Goal: Task Accomplishment & Management: Manage account settings

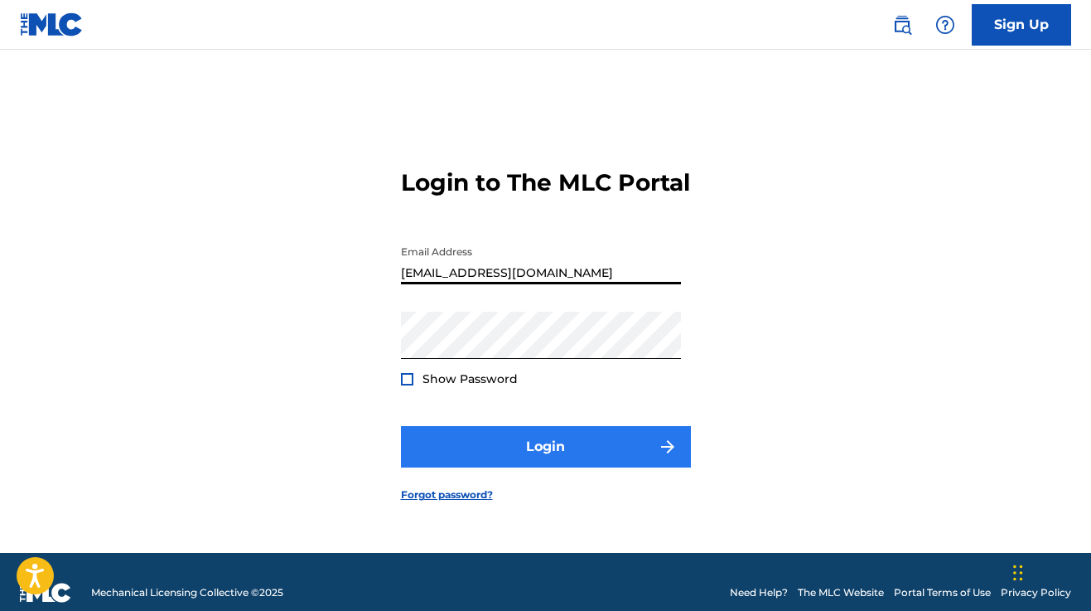
click at [499, 456] on button "Login" at bounding box center [546, 446] width 290 height 41
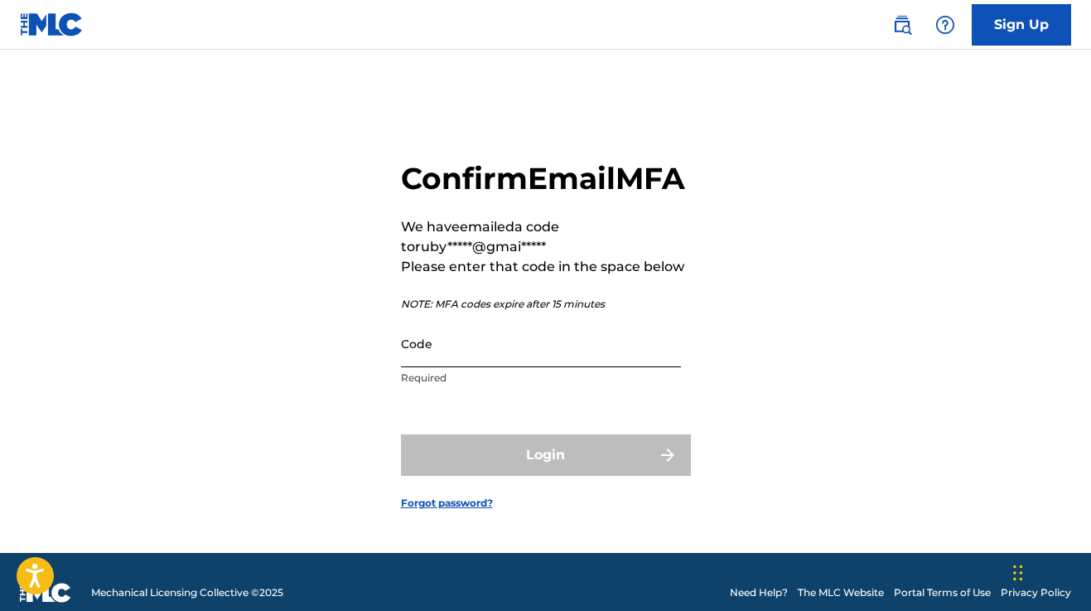
click at [478, 367] on input "Code" at bounding box center [541, 343] width 280 height 47
paste input "244937"
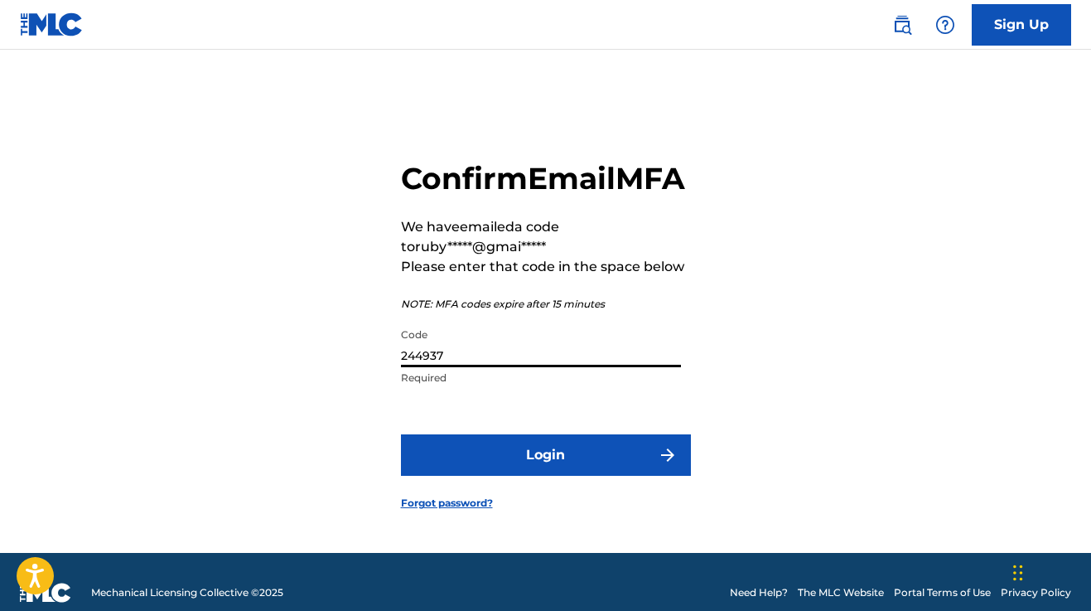
type input "244937"
click at [545, 476] on button "Login" at bounding box center [546, 454] width 290 height 41
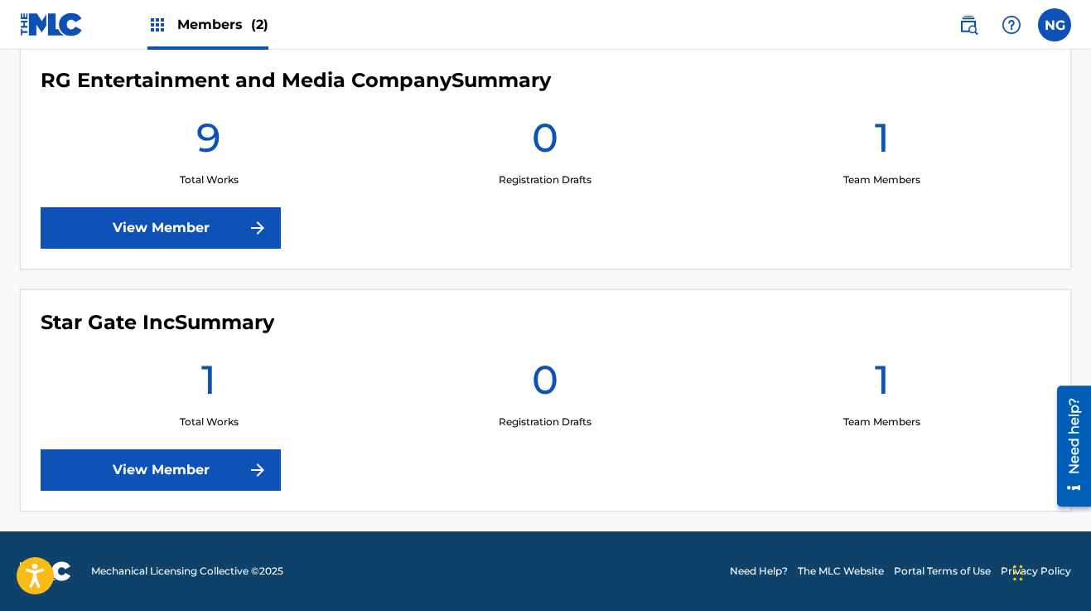
scroll to position [450, 0]
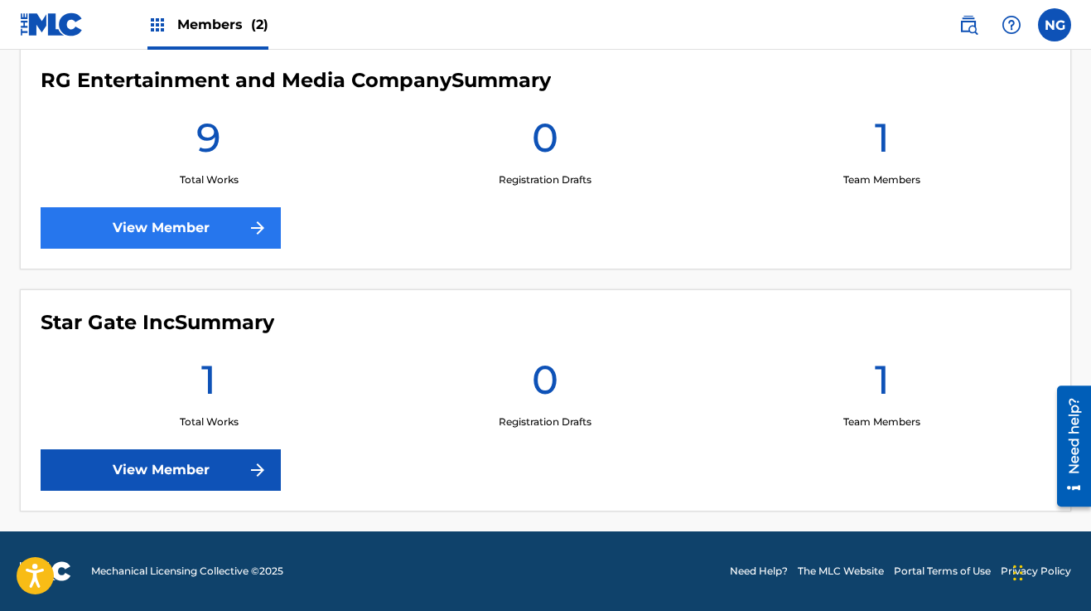
click at [193, 225] on link "View Member" at bounding box center [161, 227] width 240 height 41
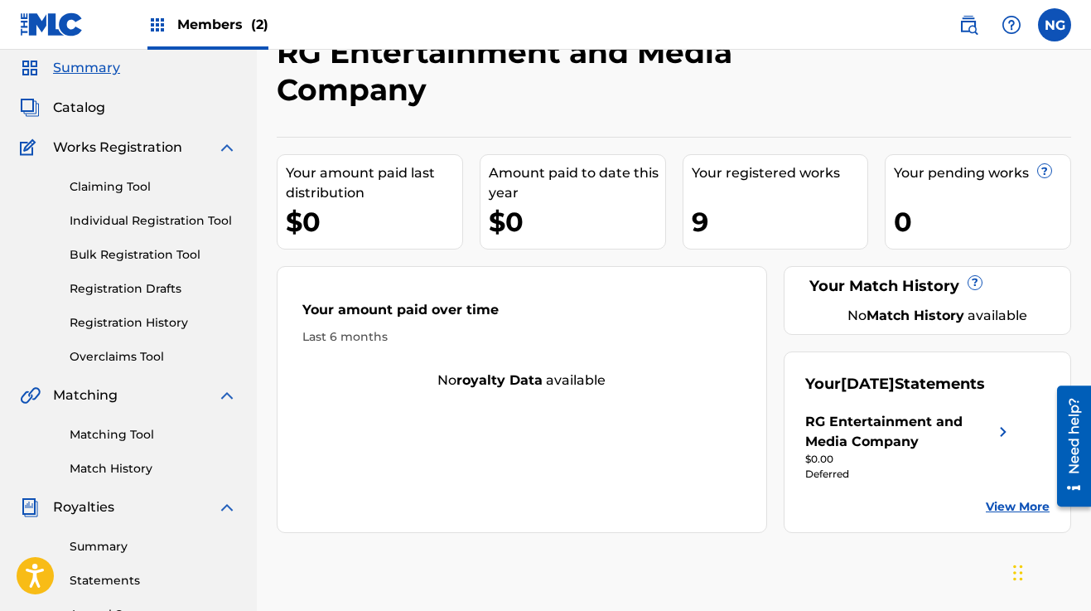
scroll to position [63, 0]
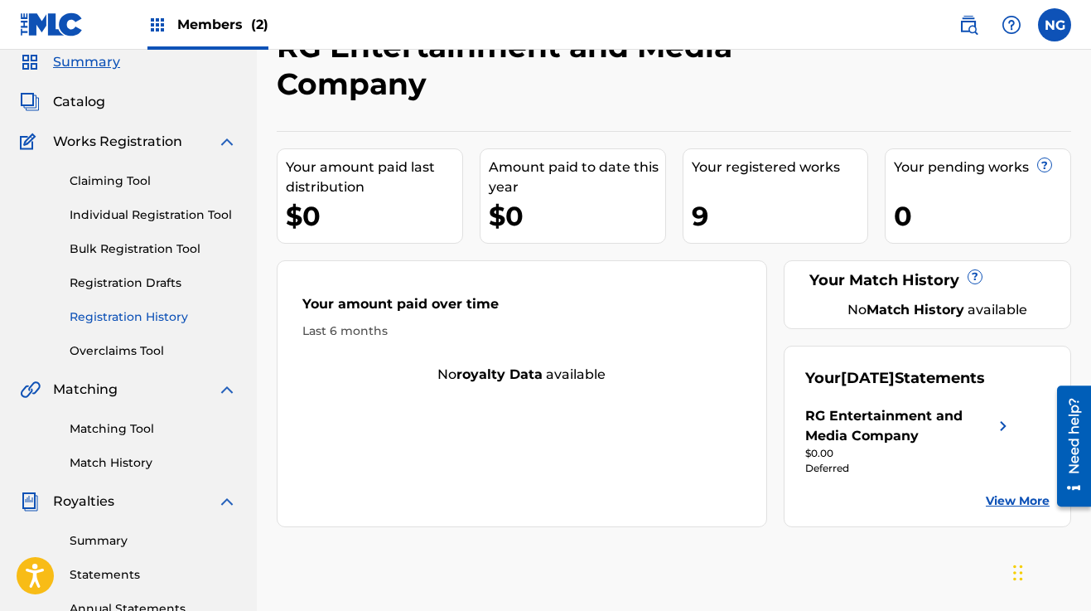
click at [148, 310] on link "Registration History" at bounding box center [153, 316] width 167 height 17
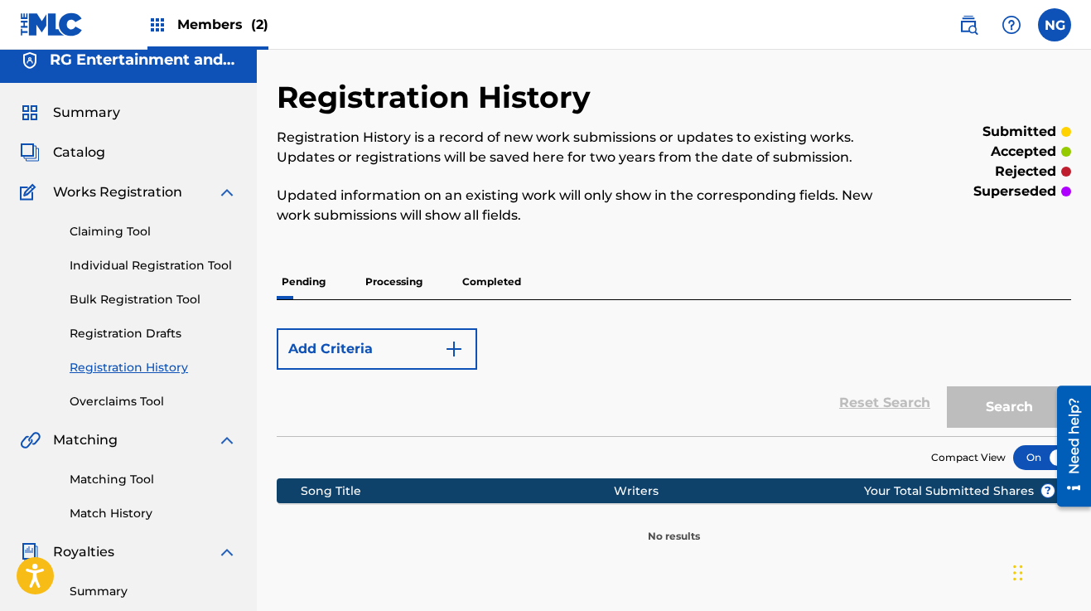
scroll to position [14, 0]
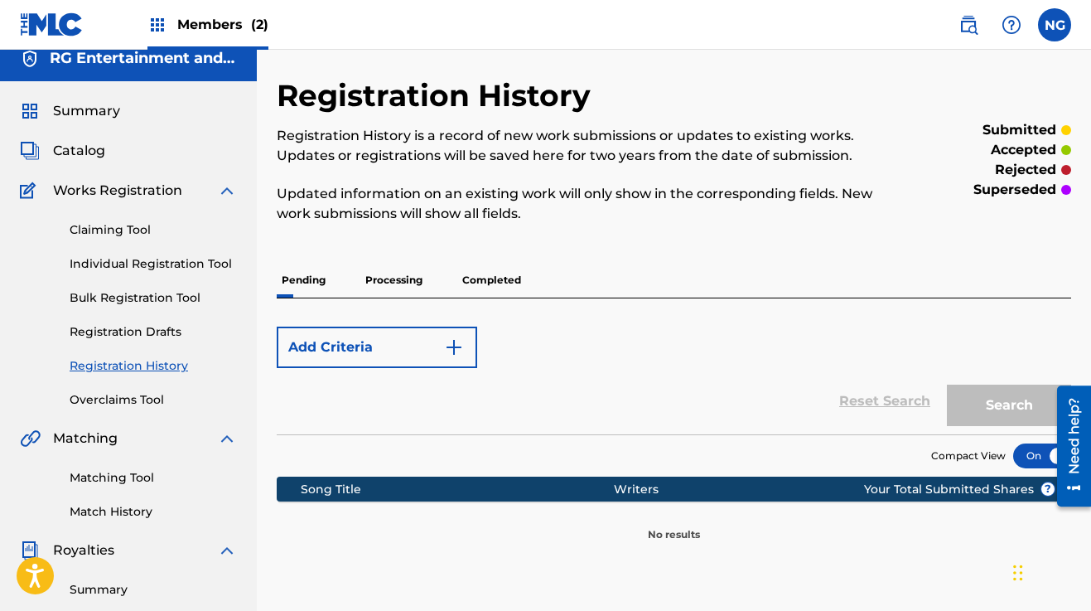
click at [480, 277] on p "Completed" at bounding box center [491, 280] width 69 height 35
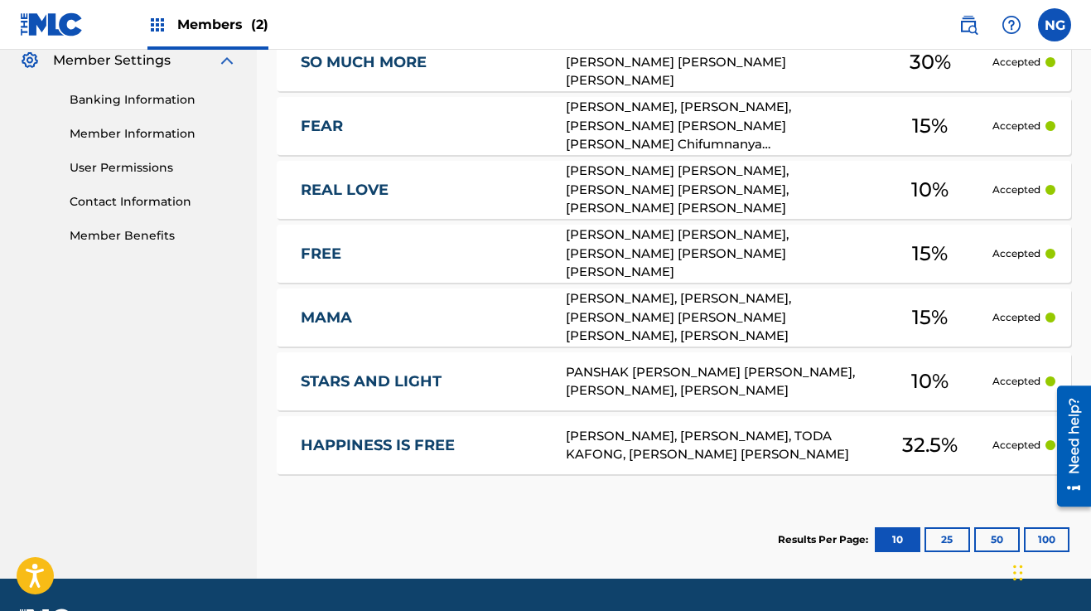
scroll to position [694, 0]
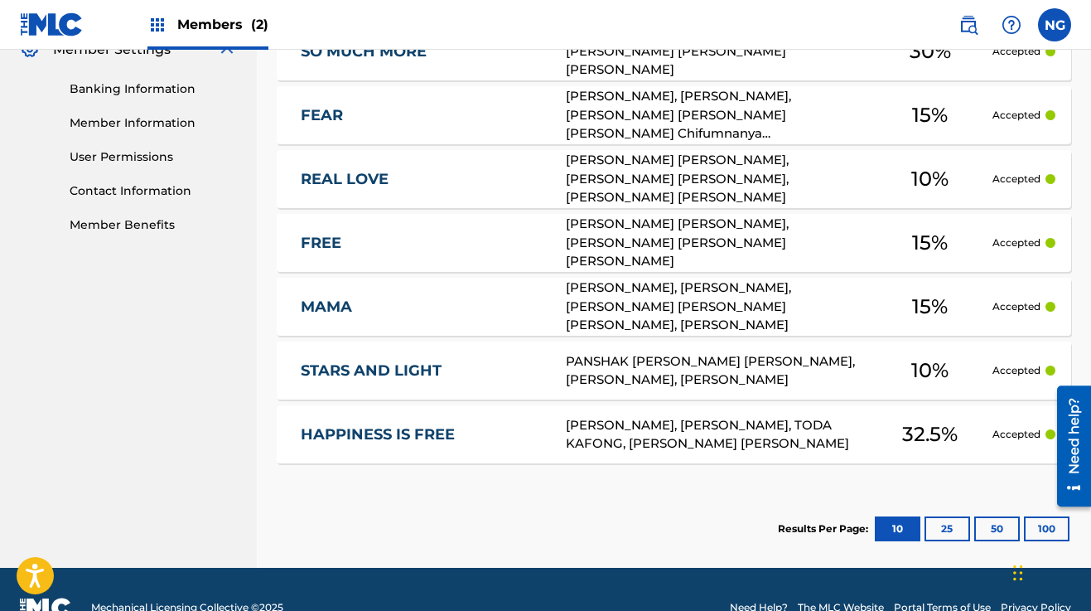
click at [419, 431] on link "HAPPINESS IS FREE" at bounding box center [423, 434] width 244 height 19
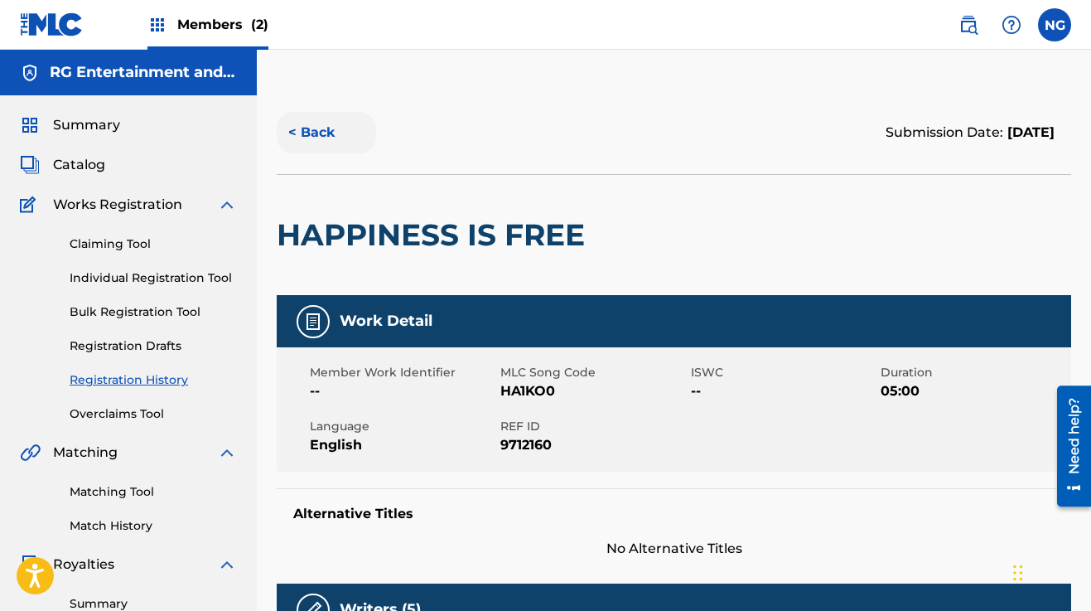
click at [317, 135] on button "< Back" at bounding box center [326, 132] width 99 height 41
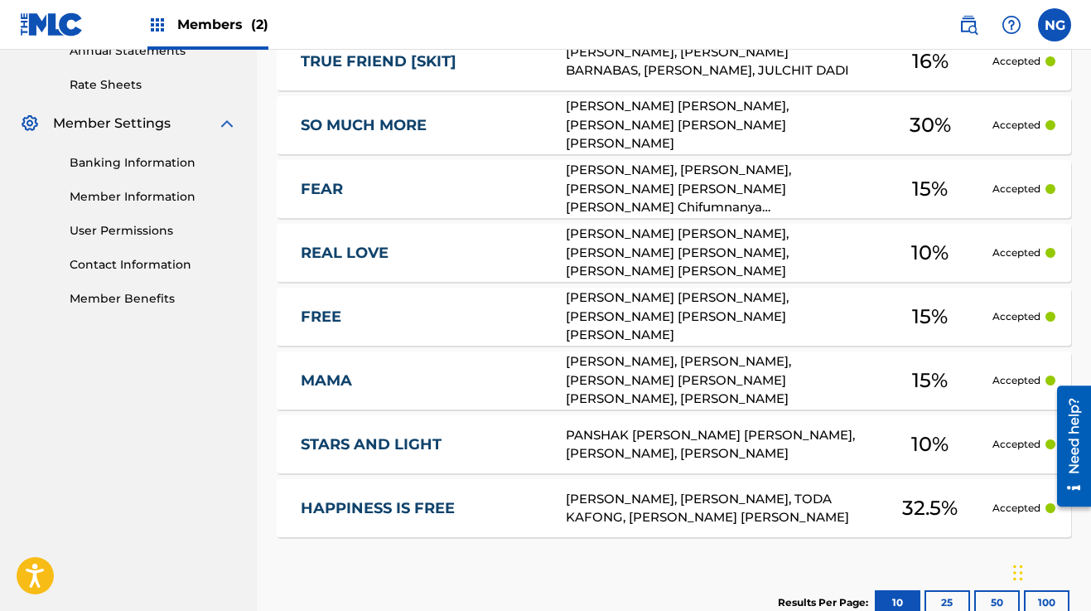
scroll to position [622, 0]
click at [935, 511] on span "32.5 %" at bounding box center [930, 507] width 56 height 30
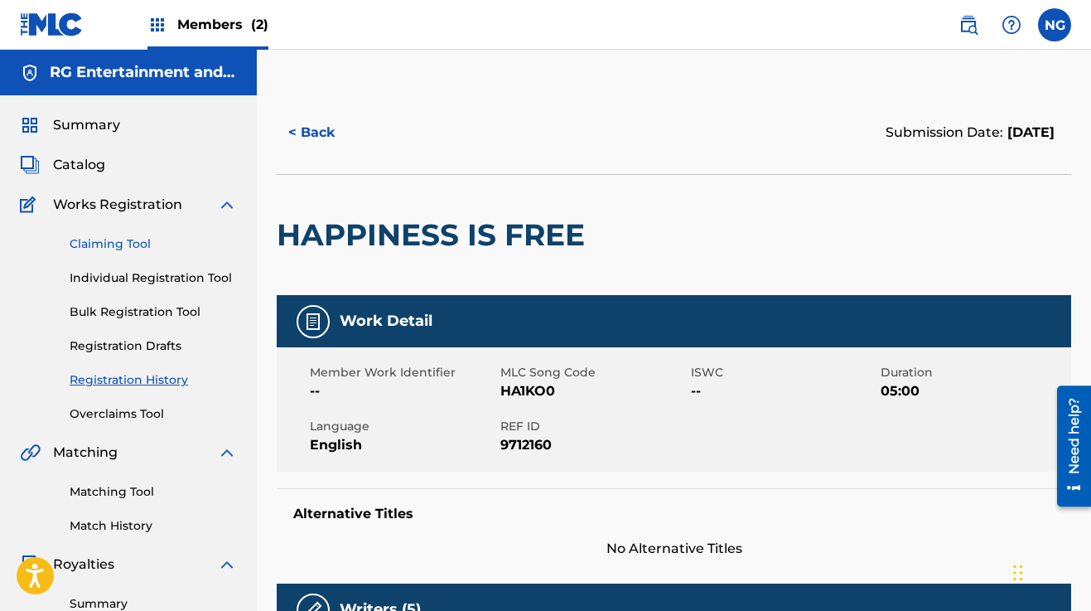
click at [119, 240] on link "Claiming Tool" at bounding box center [153, 243] width 167 height 17
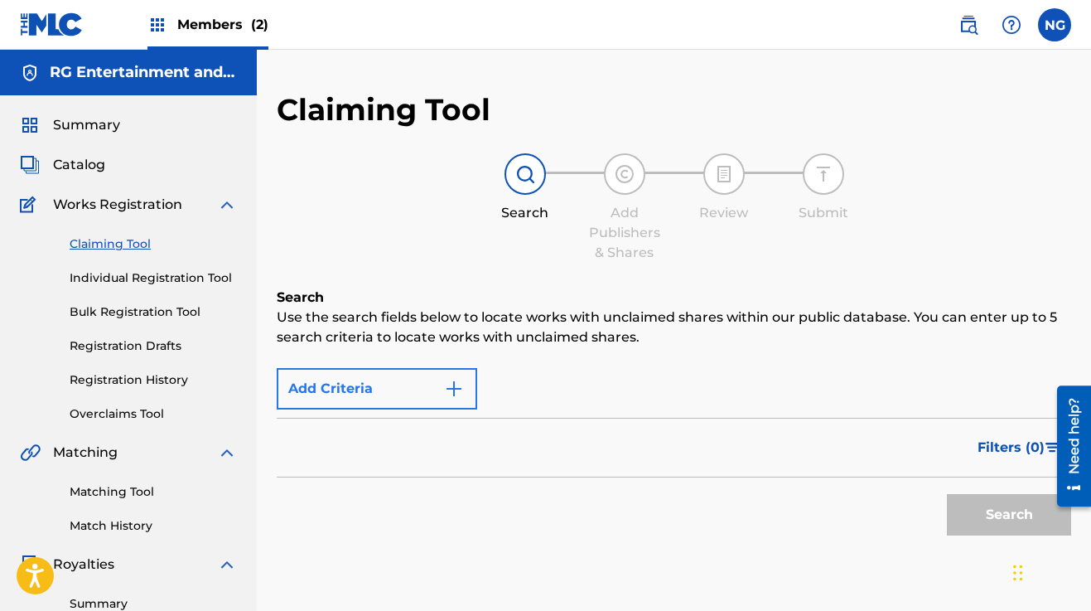
click at [374, 395] on button "Add Criteria" at bounding box center [377, 388] width 201 height 41
click at [452, 388] on img "Search Form" at bounding box center [454, 389] width 20 height 20
click at [429, 444] on div "Filters ( 0 )" at bounding box center [674, 448] width 795 height 60
click at [527, 173] on img at bounding box center [525, 174] width 20 height 20
click at [137, 409] on link "Overclaims Tool" at bounding box center [153, 413] width 167 height 17
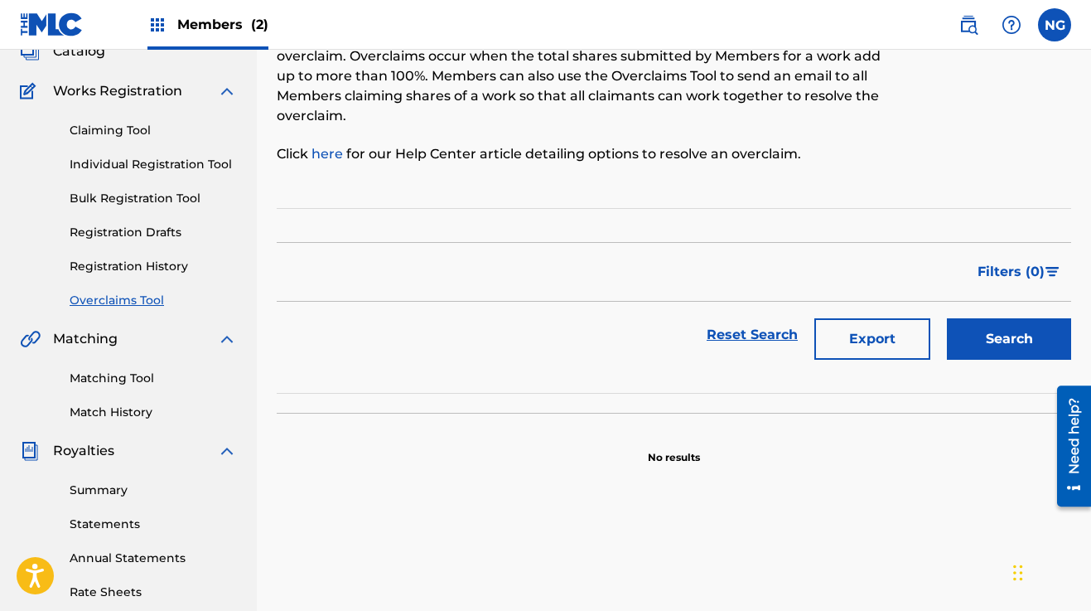
scroll to position [120, 0]
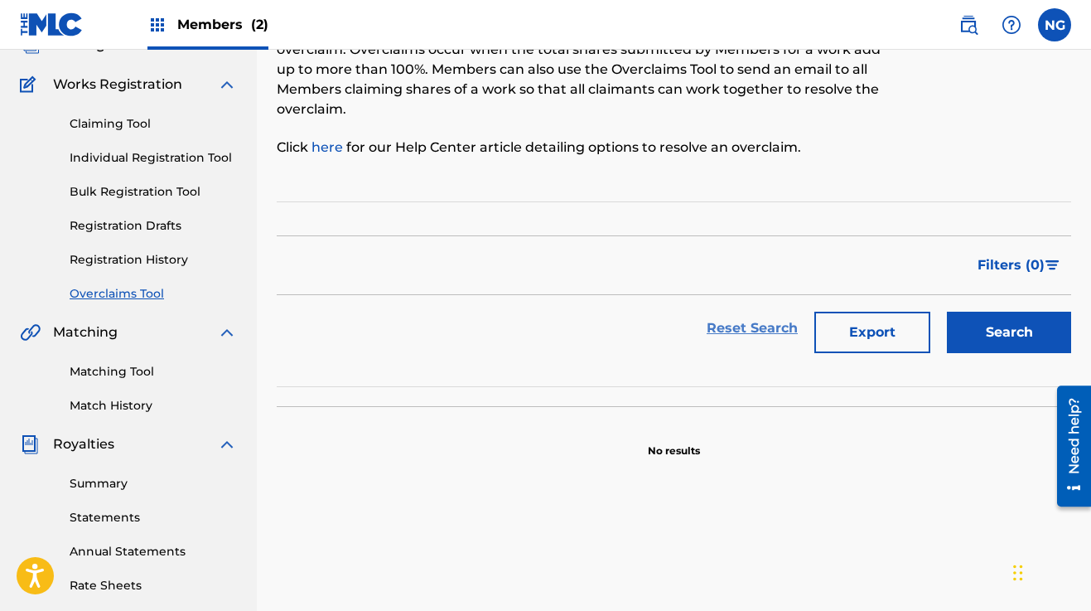
click at [734, 325] on link "Reset Search" at bounding box center [753, 328] width 108 height 36
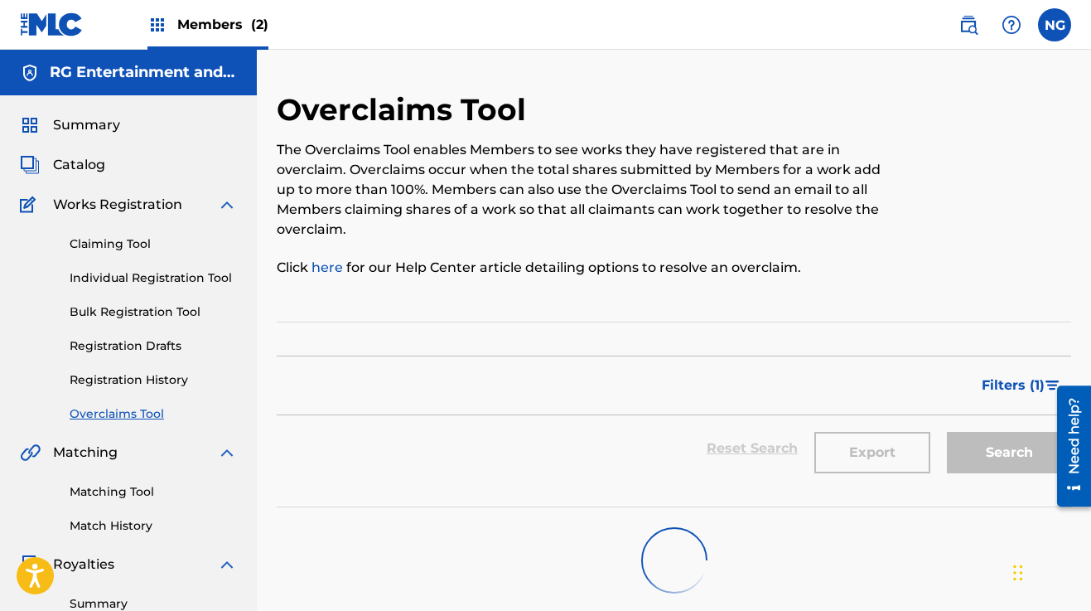
scroll to position [0, 0]
click at [1006, 380] on span "Filters ( 1 )" at bounding box center [1013, 385] width 63 height 20
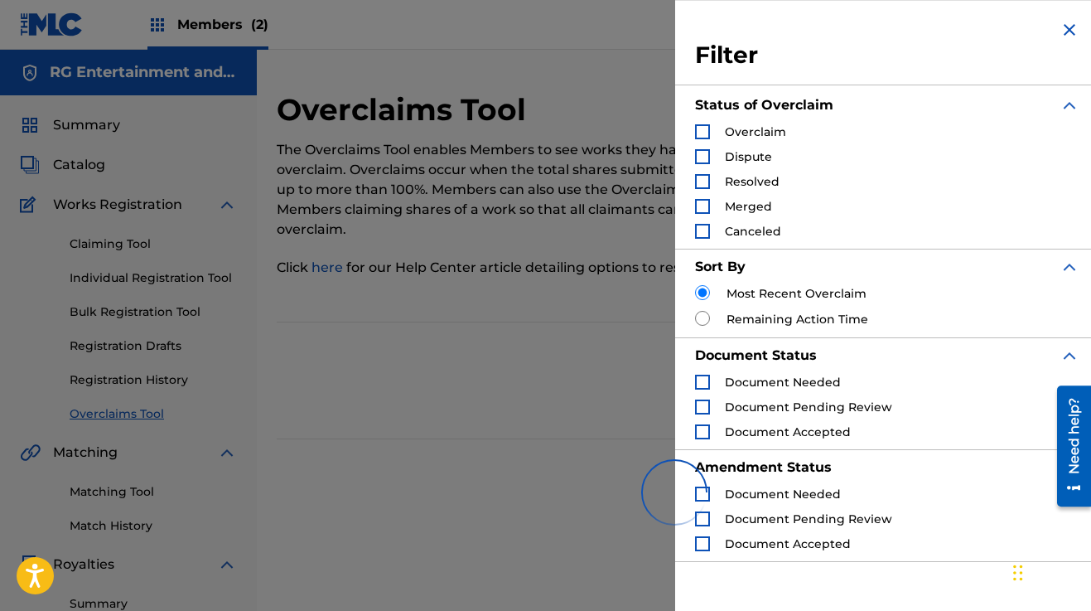
click at [1066, 30] on img "Search Form" at bounding box center [1070, 30] width 20 height 20
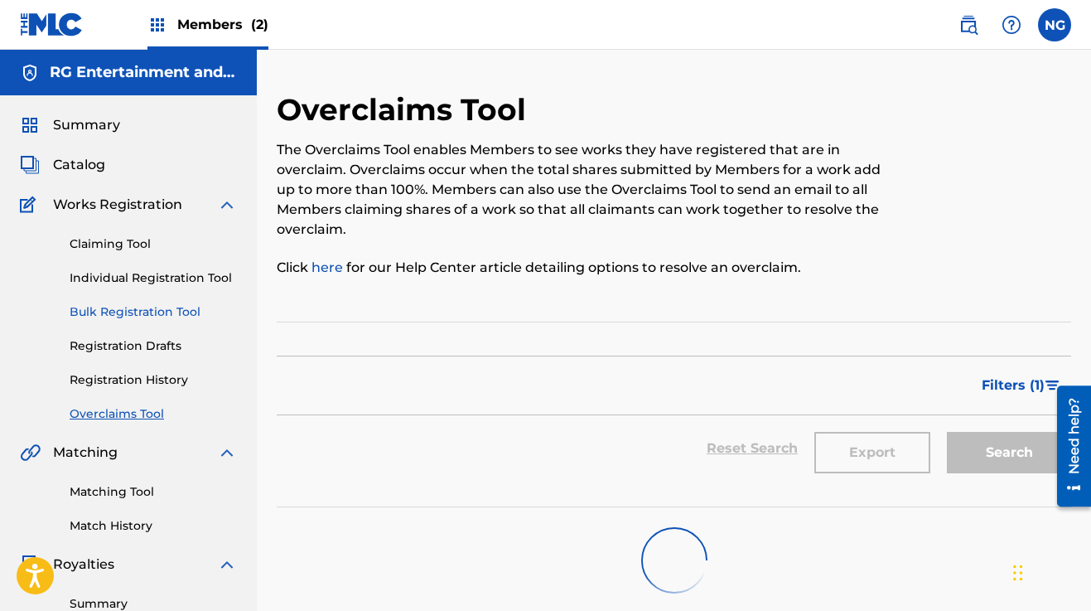
click at [139, 310] on link "Bulk Registration Tool" at bounding box center [153, 311] width 167 height 17
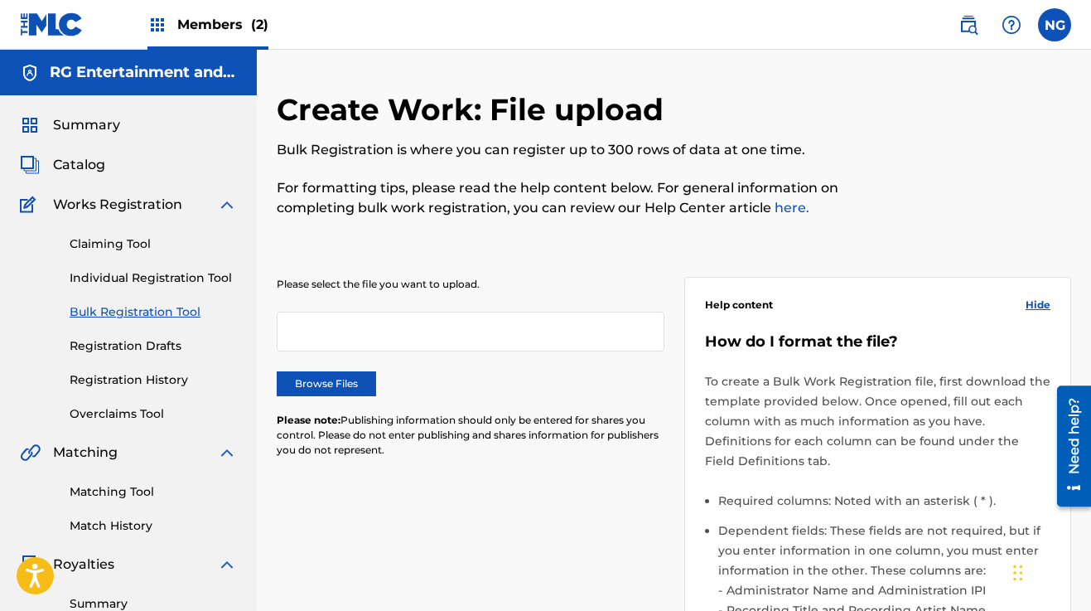
click at [389, 335] on div at bounding box center [471, 332] width 388 height 40
click at [347, 344] on div at bounding box center [471, 332] width 388 height 40
click at [133, 280] on link "Individual Registration Tool" at bounding box center [153, 277] width 167 height 17
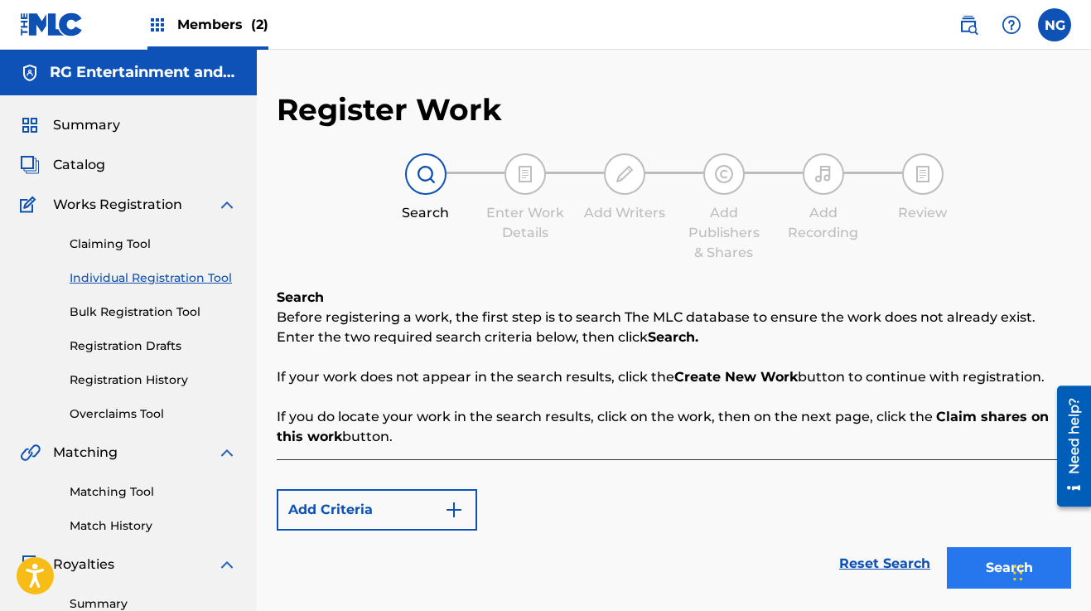
click at [965, 564] on button "Search" at bounding box center [1009, 567] width 124 height 41
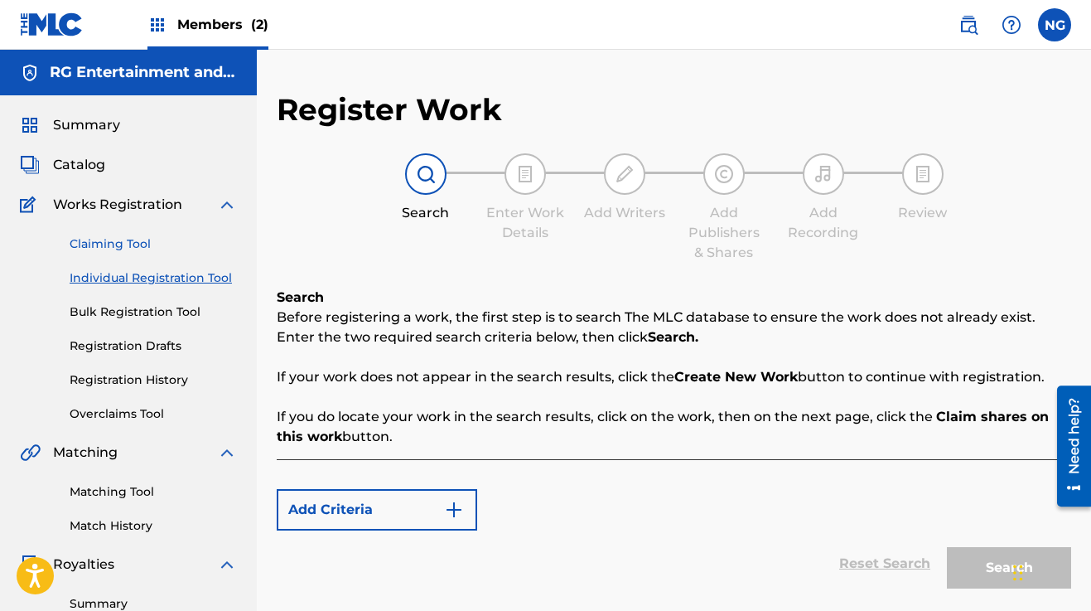
click at [115, 240] on link "Claiming Tool" at bounding box center [153, 243] width 167 height 17
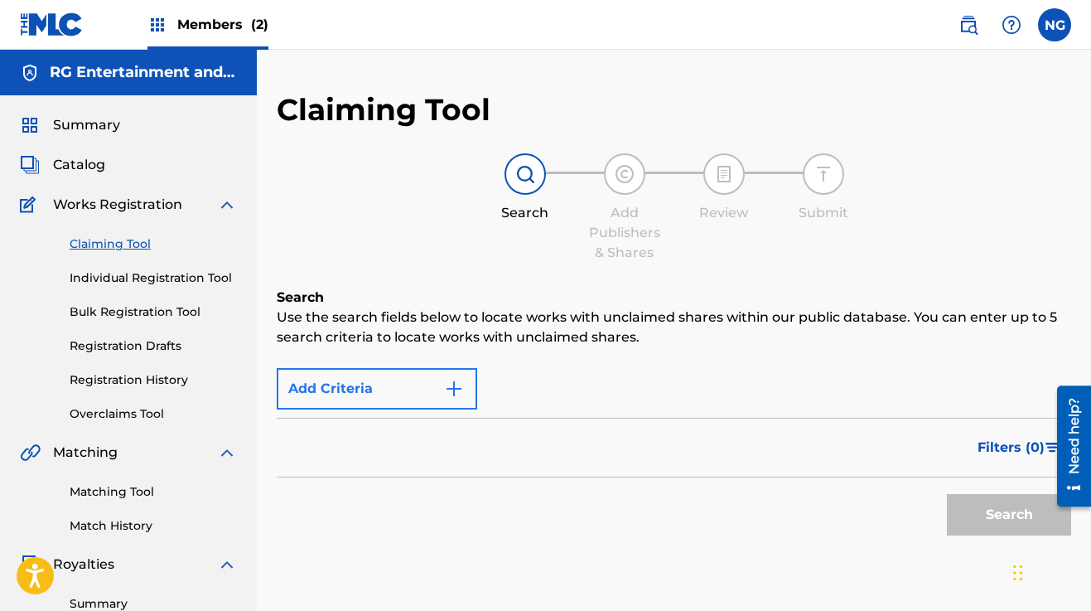
click at [456, 391] on img "Search Form" at bounding box center [454, 389] width 20 height 20
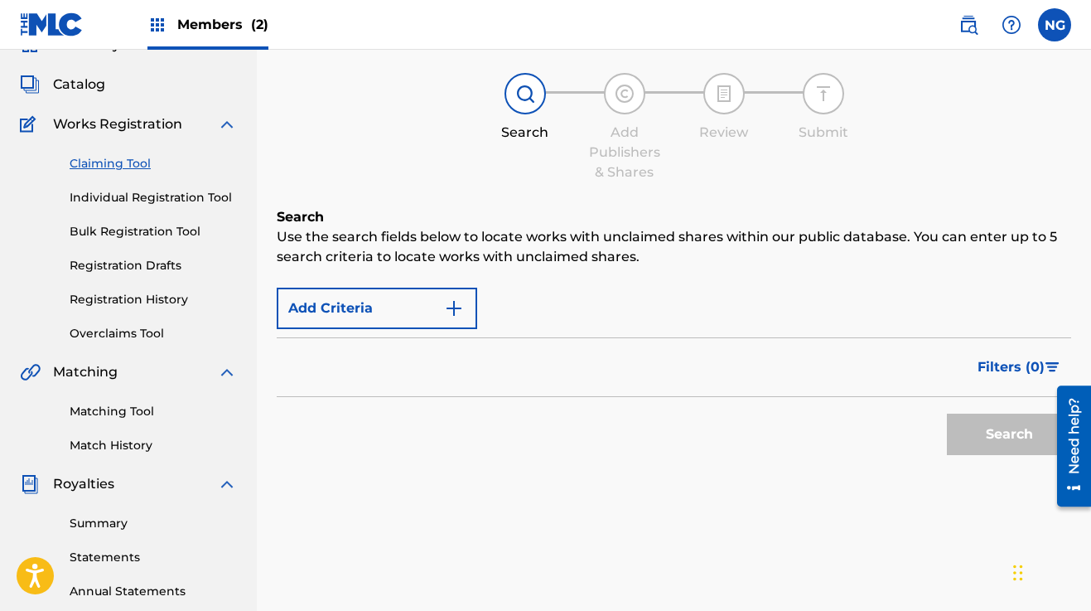
scroll to position [64, 0]
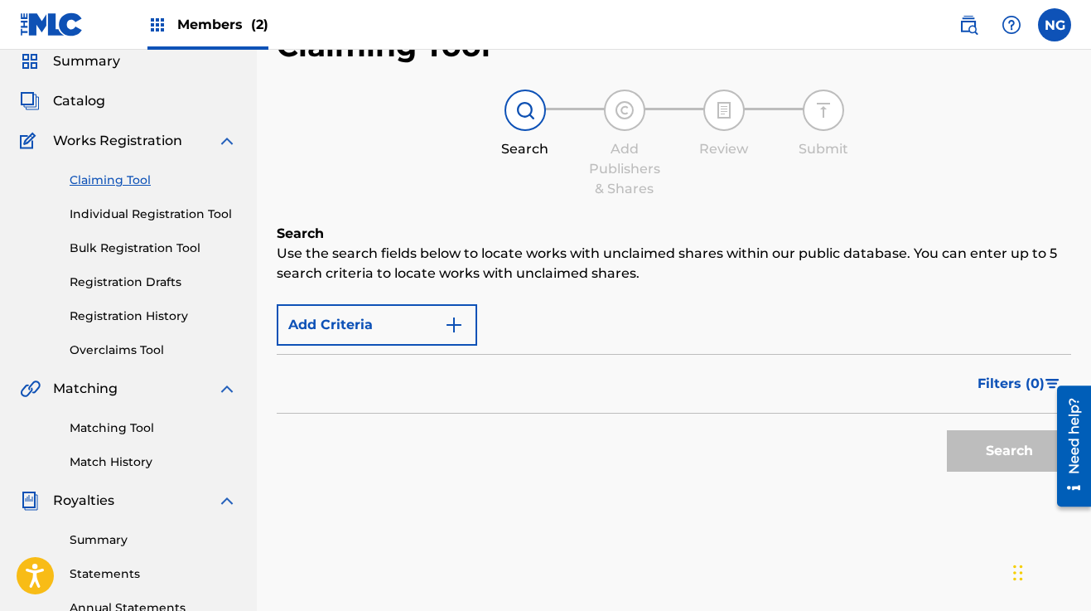
click at [526, 111] on img at bounding box center [525, 110] width 20 height 20
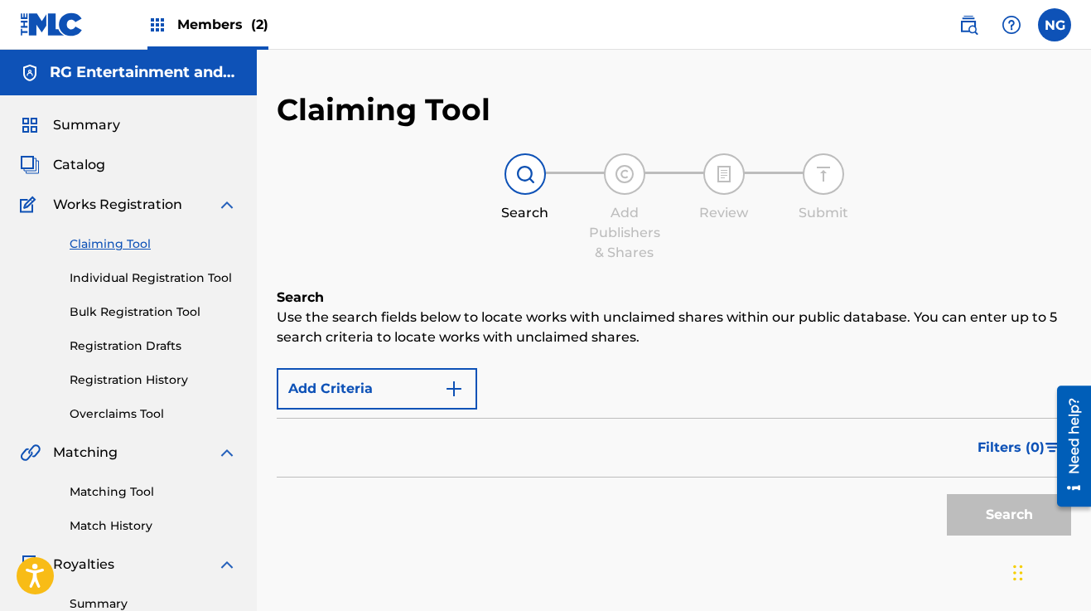
scroll to position [0, 0]
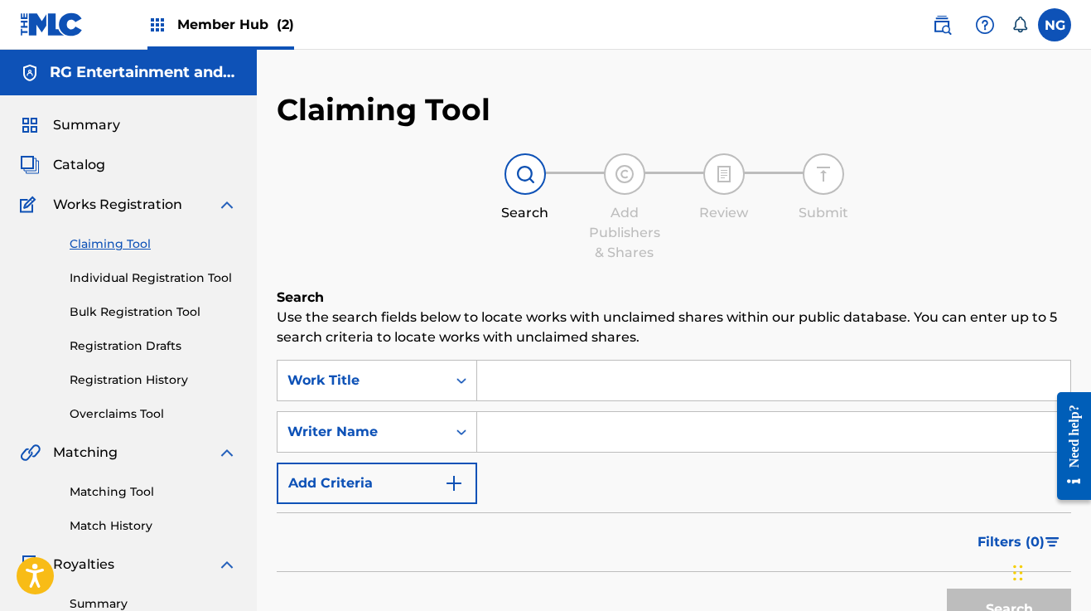
click at [534, 428] on input "Search Form" at bounding box center [773, 432] width 593 height 40
type input "[PERSON_NAME]"
click at [559, 385] on input "Search Form" at bounding box center [773, 381] width 593 height 40
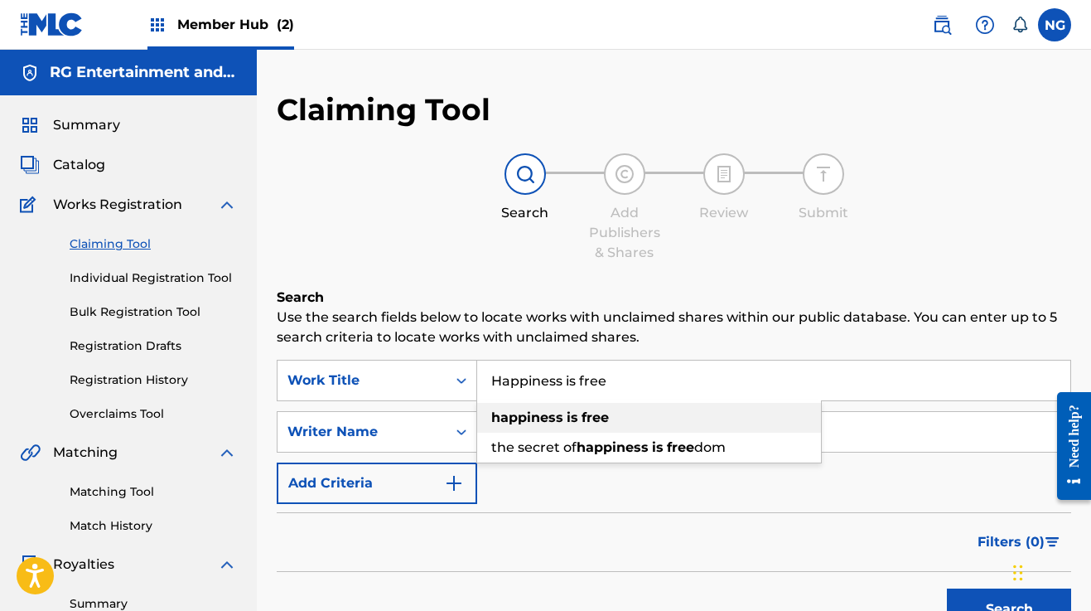
click at [547, 415] on strong "happiness" at bounding box center [527, 417] width 72 height 16
type input "happiness is free"
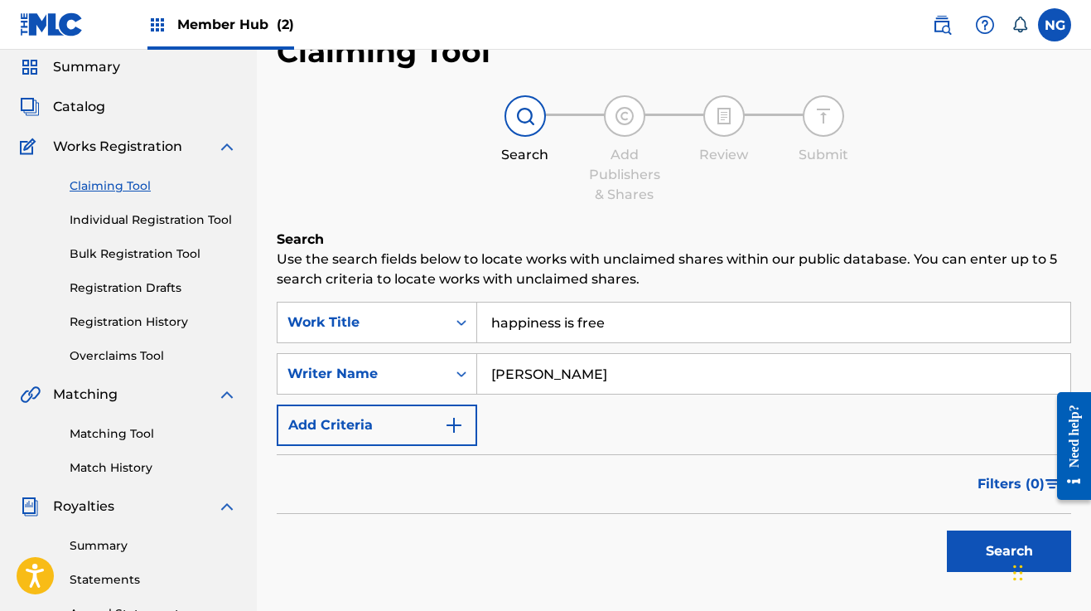
scroll to position [162, 0]
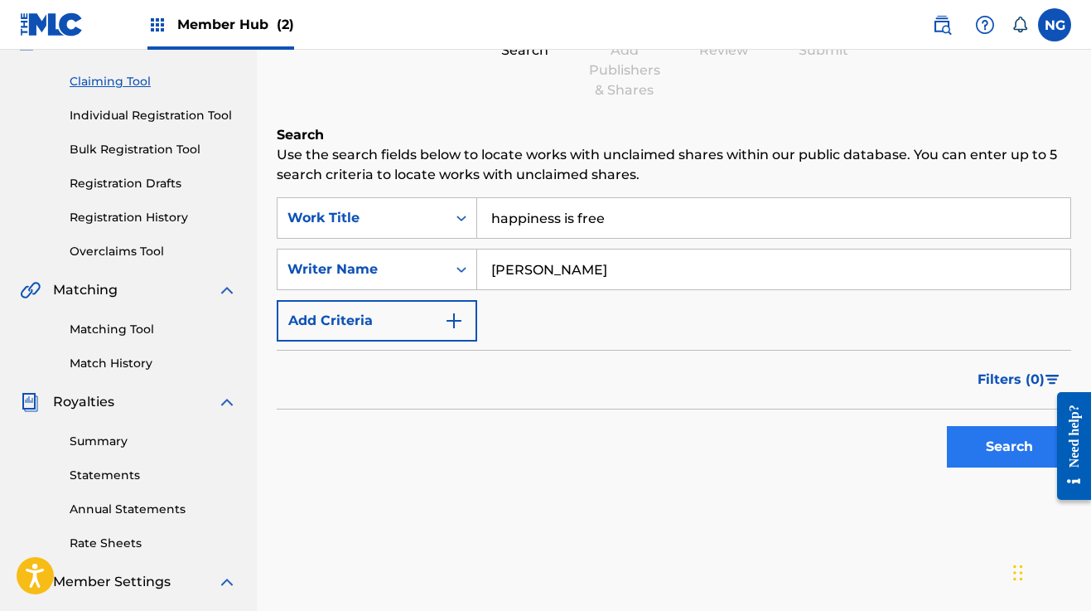
click at [962, 447] on button "Search" at bounding box center [1009, 446] width 124 height 41
drag, startPoint x: 607, startPoint y: 269, endPoint x: 502, endPoint y: 261, distance: 104.7
click at [502, 261] on input "[PERSON_NAME]" at bounding box center [773, 269] width 593 height 40
drag, startPoint x: 619, startPoint y: 218, endPoint x: 501, endPoint y: 206, distance: 119.1
click at [501, 206] on input "happiness is free" at bounding box center [773, 218] width 593 height 40
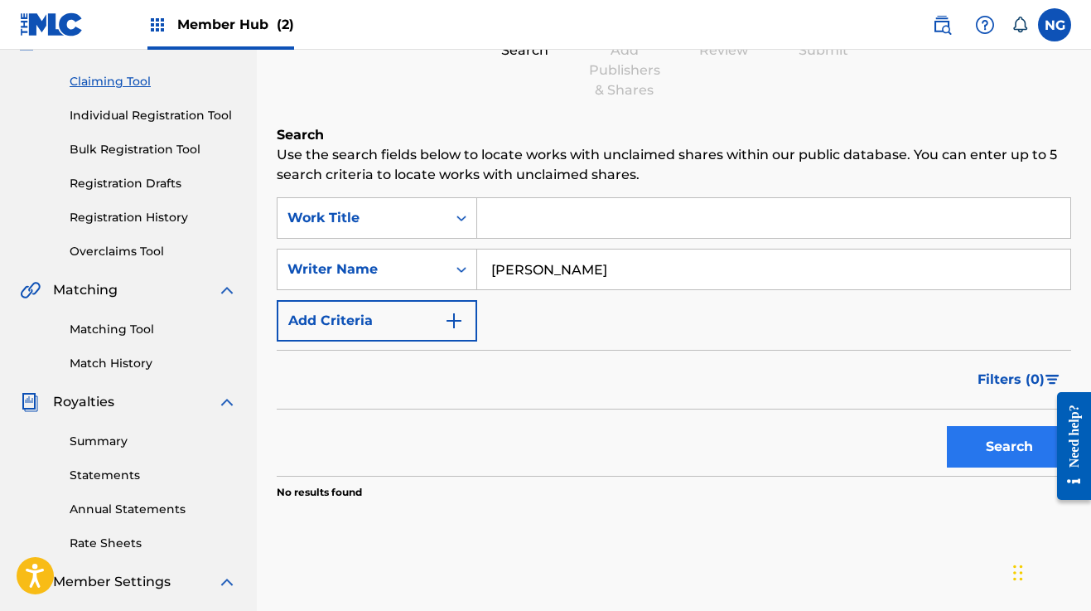
click at [997, 452] on button "Search" at bounding box center [1009, 446] width 124 height 41
click at [589, 267] on input "[PERSON_NAME]" at bounding box center [773, 269] width 593 height 40
type input "R"
type input "Ngohide [PERSON_NAME]"
click at [1009, 447] on button "Search" at bounding box center [1009, 446] width 124 height 41
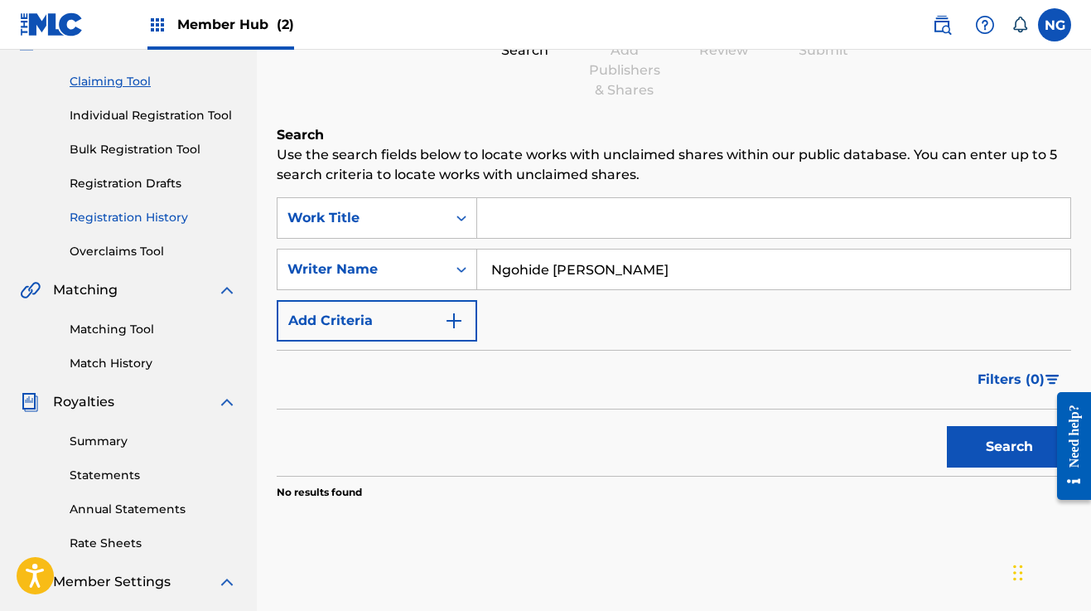
click at [143, 220] on link "Registration History" at bounding box center [153, 217] width 167 height 17
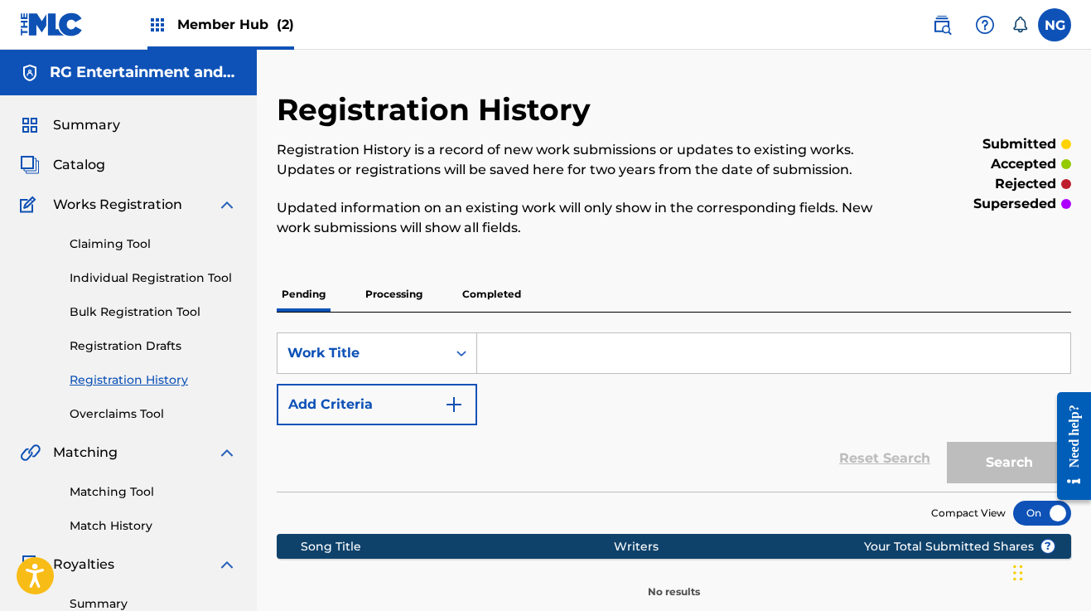
click at [399, 295] on p "Processing" at bounding box center [394, 294] width 67 height 35
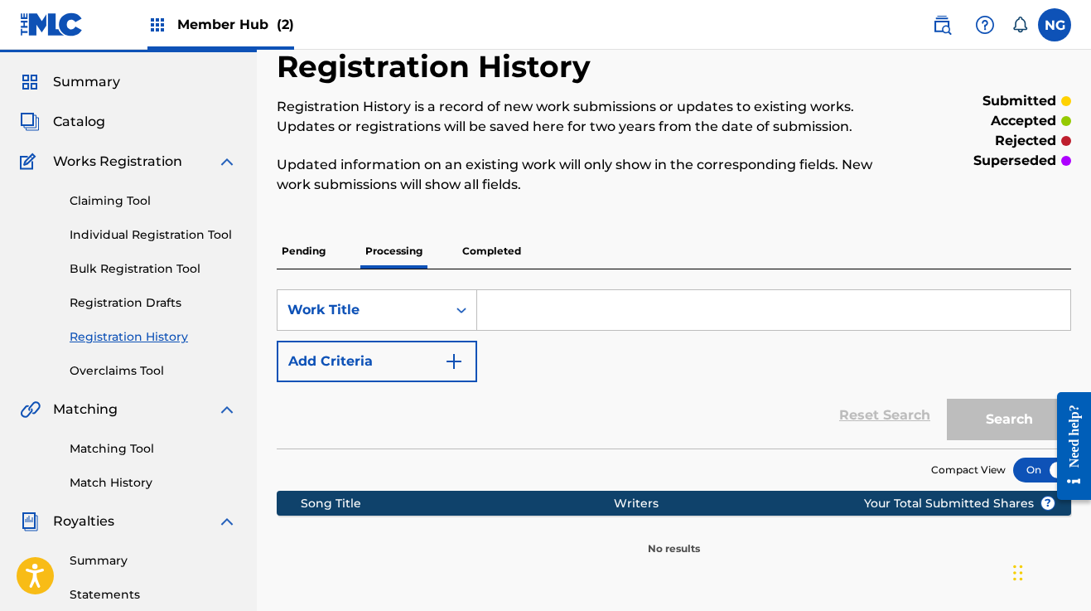
click at [486, 249] on p "Completed" at bounding box center [491, 251] width 69 height 35
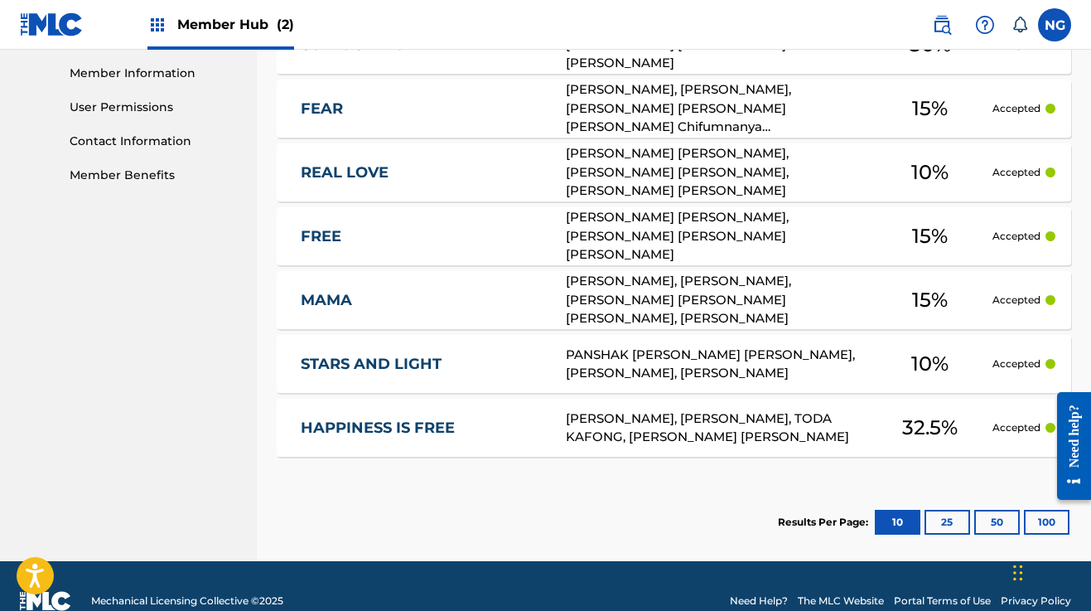
scroll to position [760, 0]
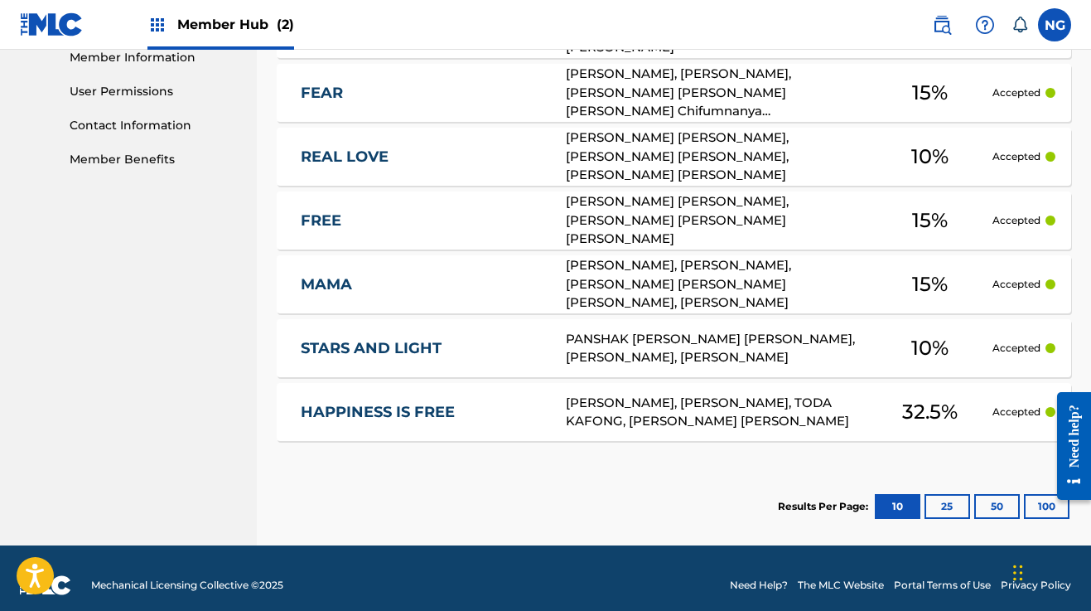
click at [434, 411] on link "HAPPINESS IS FREE" at bounding box center [423, 412] width 244 height 19
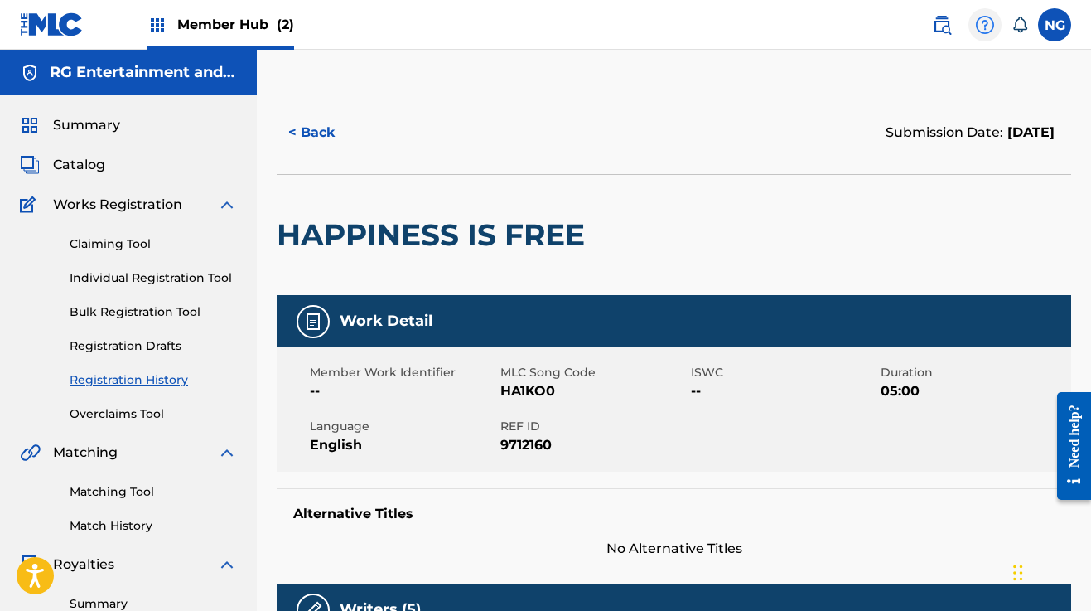
click at [985, 26] on img at bounding box center [985, 25] width 20 height 20
click at [810, 106] on div "< Back Submission Date: [DATE]" at bounding box center [674, 132] width 795 height 83
click at [309, 129] on button "< Back" at bounding box center [326, 132] width 99 height 41
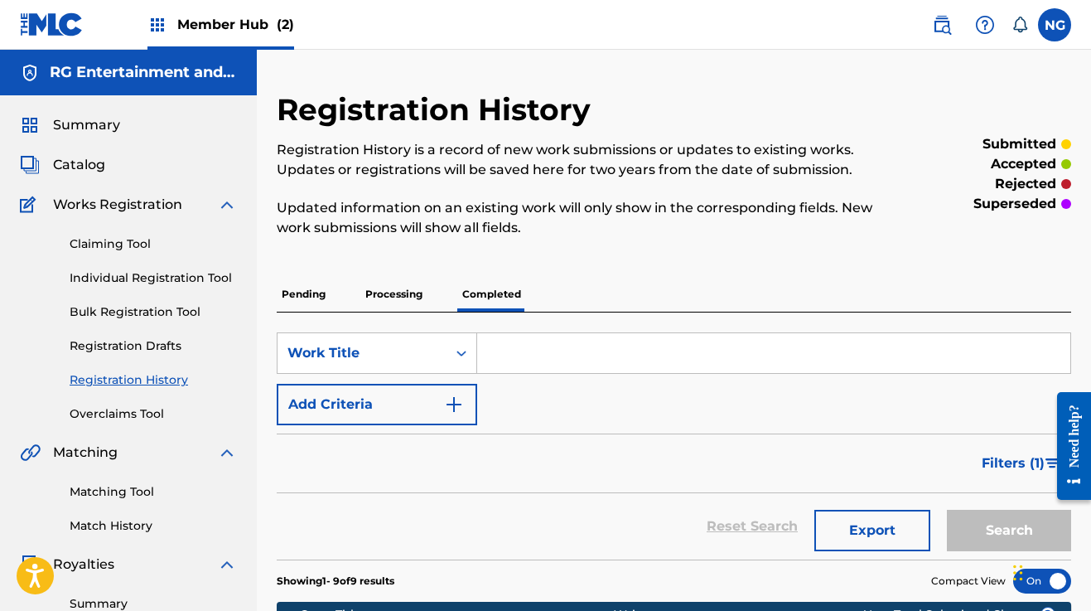
scroll to position [6, 0]
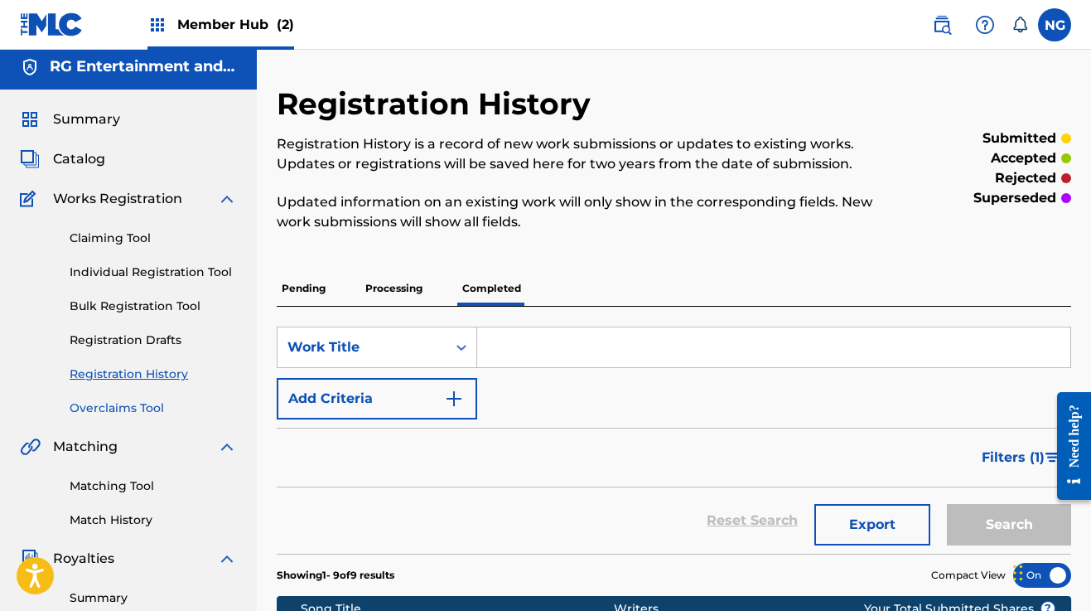
click at [133, 406] on link "Overclaims Tool" at bounding box center [153, 407] width 167 height 17
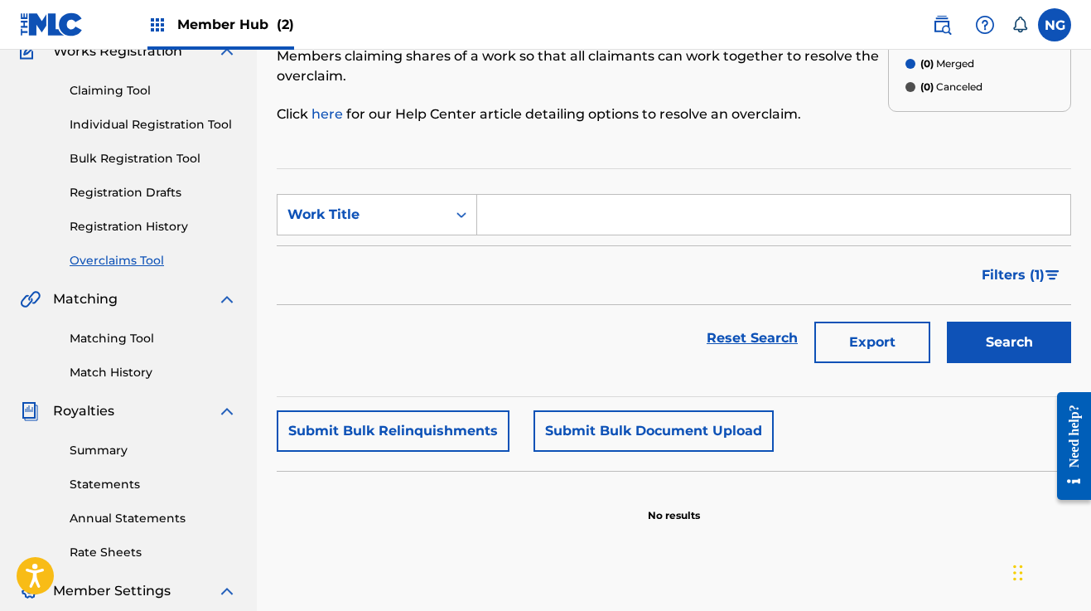
scroll to position [157, 0]
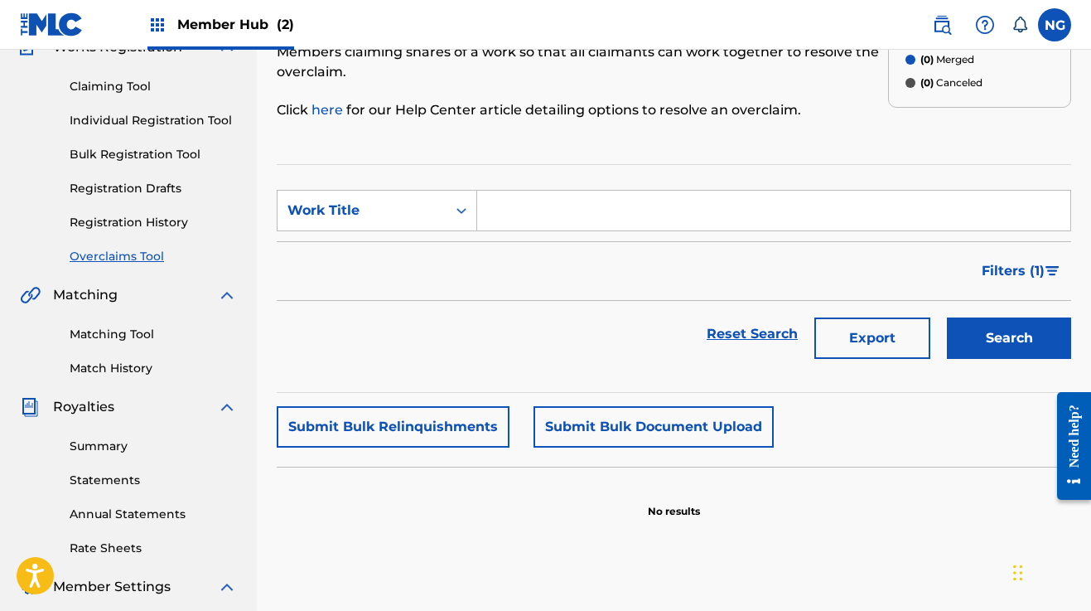
click at [559, 207] on input "Search Form" at bounding box center [773, 211] width 593 height 40
type input "Happiness is free"
click at [1009, 338] on button "Search" at bounding box center [1009, 337] width 124 height 41
click at [981, 337] on button "Search" at bounding box center [1009, 337] width 124 height 41
click at [741, 336] on link "Reset Search" at bounding box center [753, 334] width 108 height 36
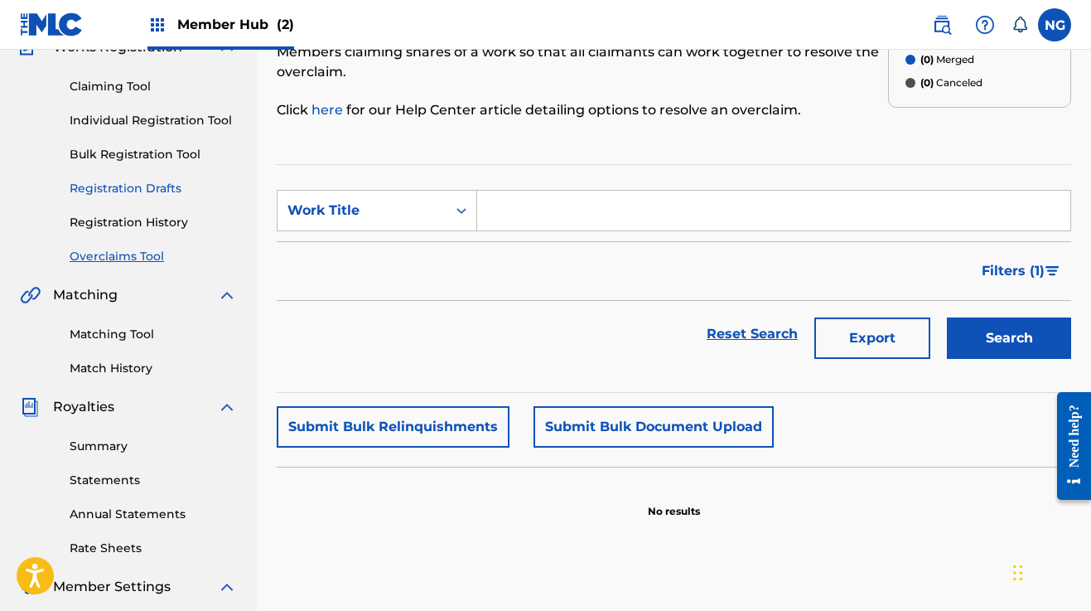
click at [150, 187] on link "Registration Drafts" at bounding box center [153, 188] width 167 height 17
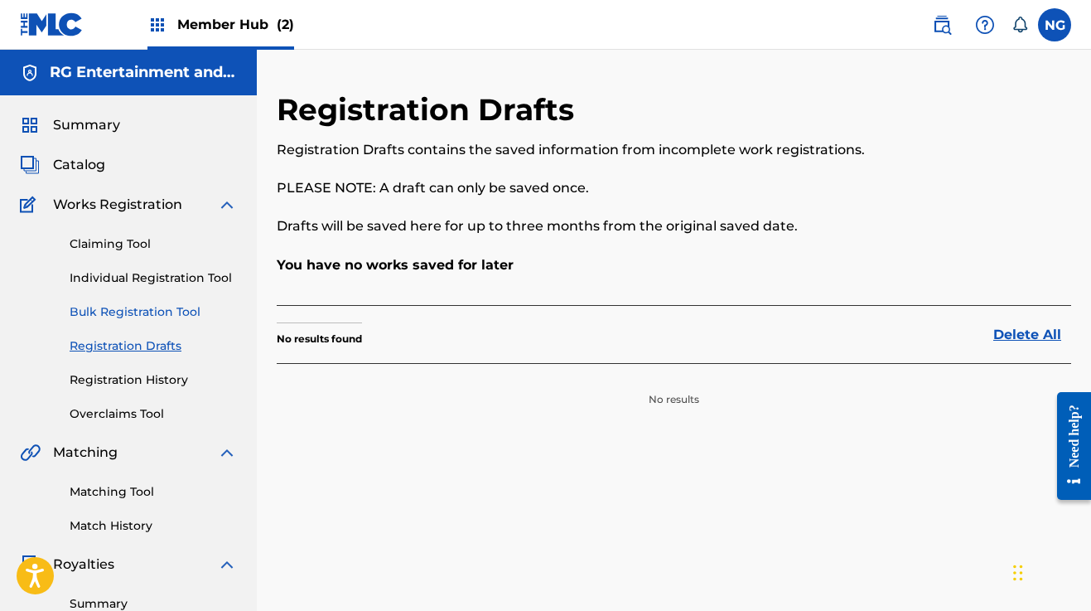
click at [134, 307] on link "Bulk Registration Tool" at bounding box center [153, 311] width 167 height 17
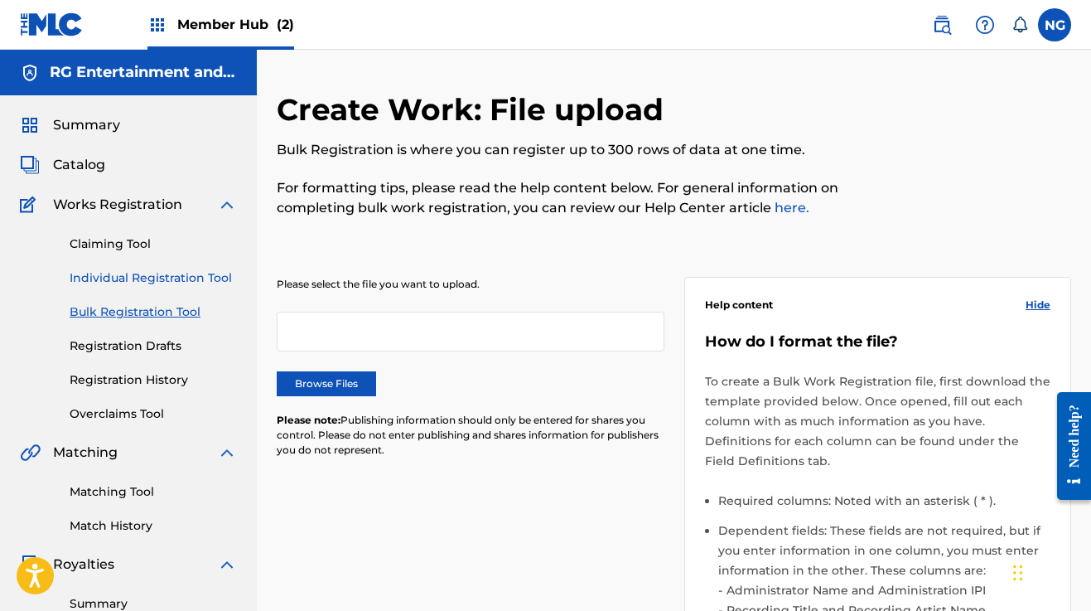
click at [146, 273] on link "Individual Registration Tool" at bounding box center [153, 277] width 167 height 17
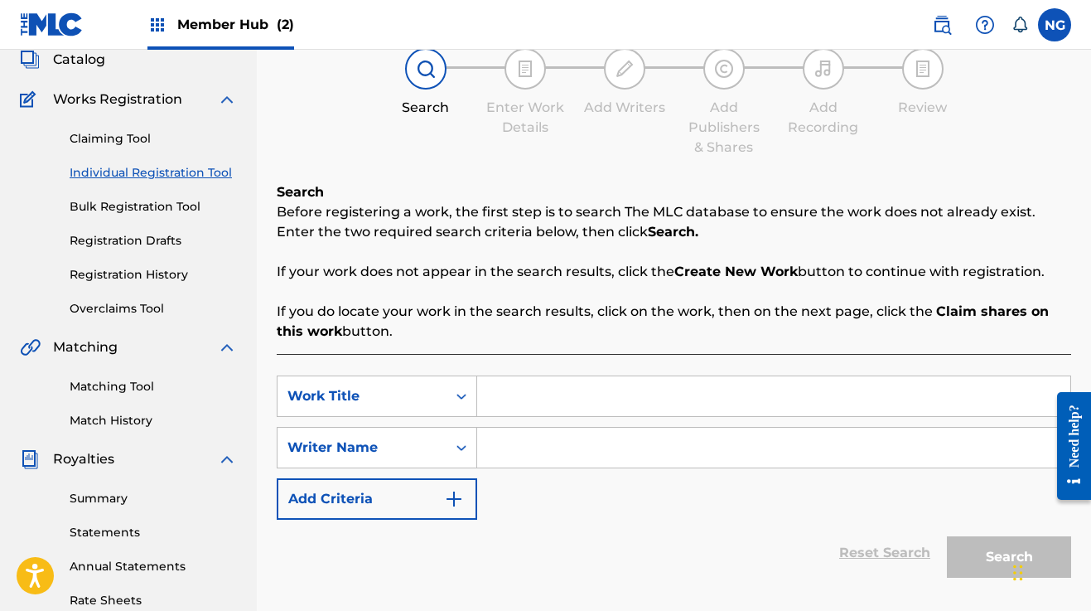
scroll to position [108, 0]
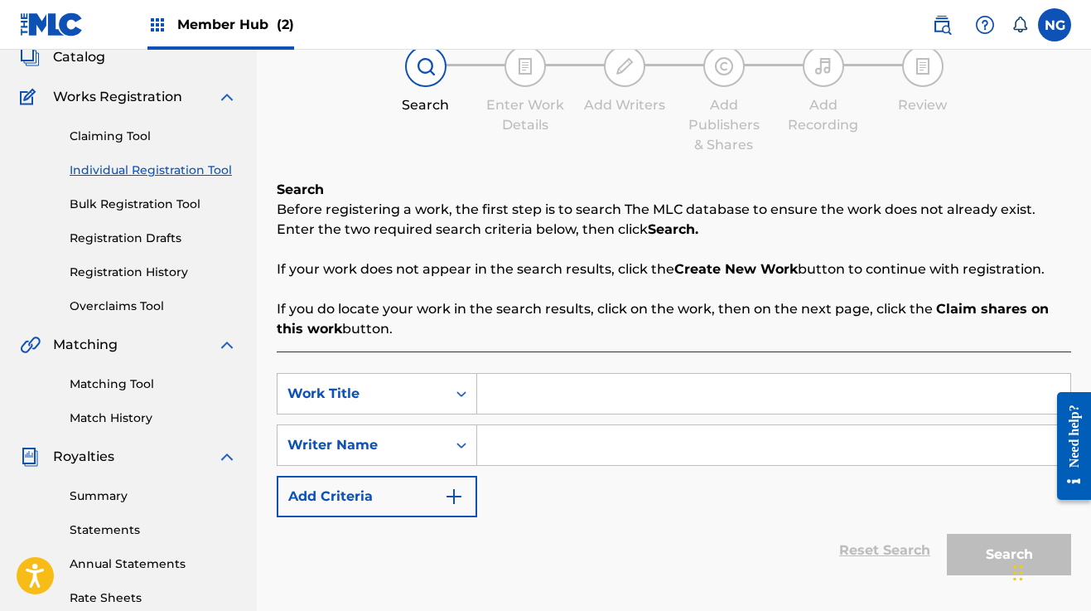
click at [527, 447] on input "Search Form" at bounding box center [773, 445] width 593 height 40
type input "Happiness is free"
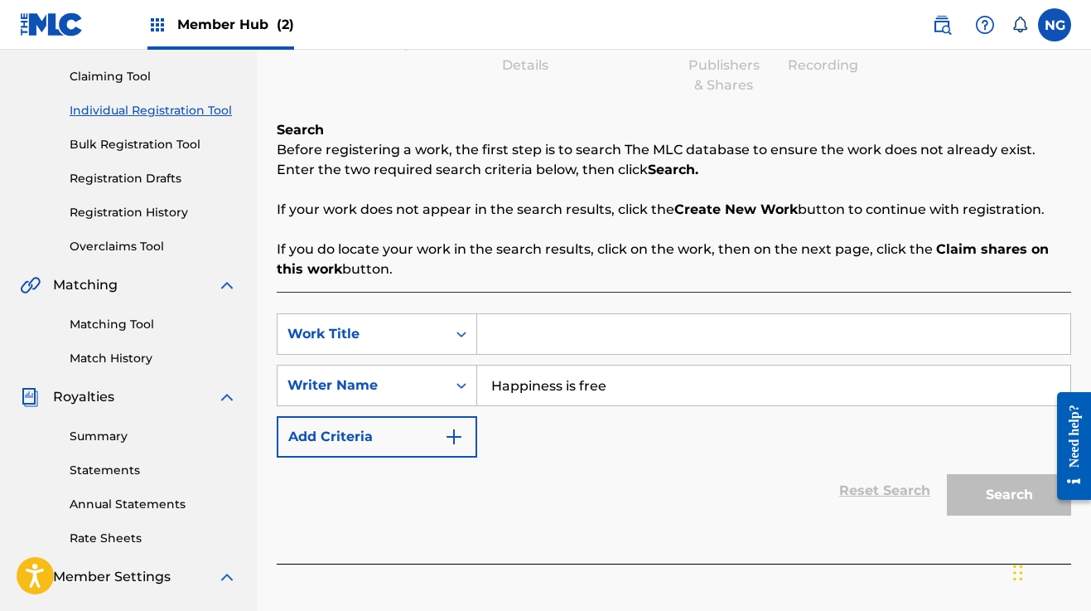
scroll to position [191, 0]
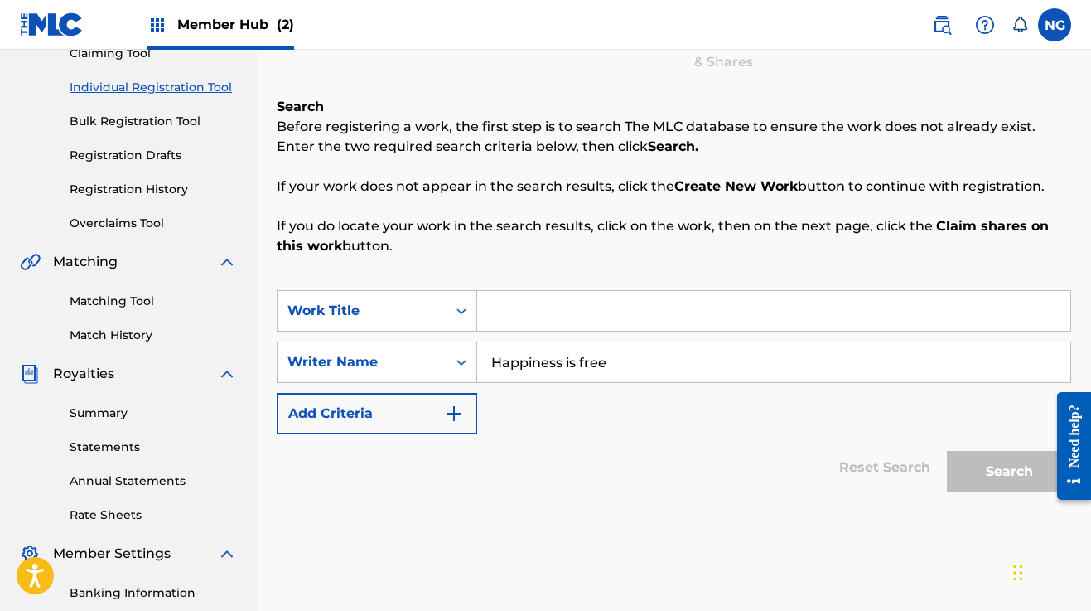
drag, startPoint x: 630, startPoint y: 360, endPoint x: 490, endPoint y: 351, distance: 140.4
click at [490, 351] on input "Happiness is free" at bounding box center [773, 362] width 593 height 40
click at [552, 290] on div "Search Form" at bounding box center [774, 310] width 594 height 41
click at [551, 306] on input "Search Form" at bounding box center [773, 311] width 593 height 40
paste input "Happiness is free"
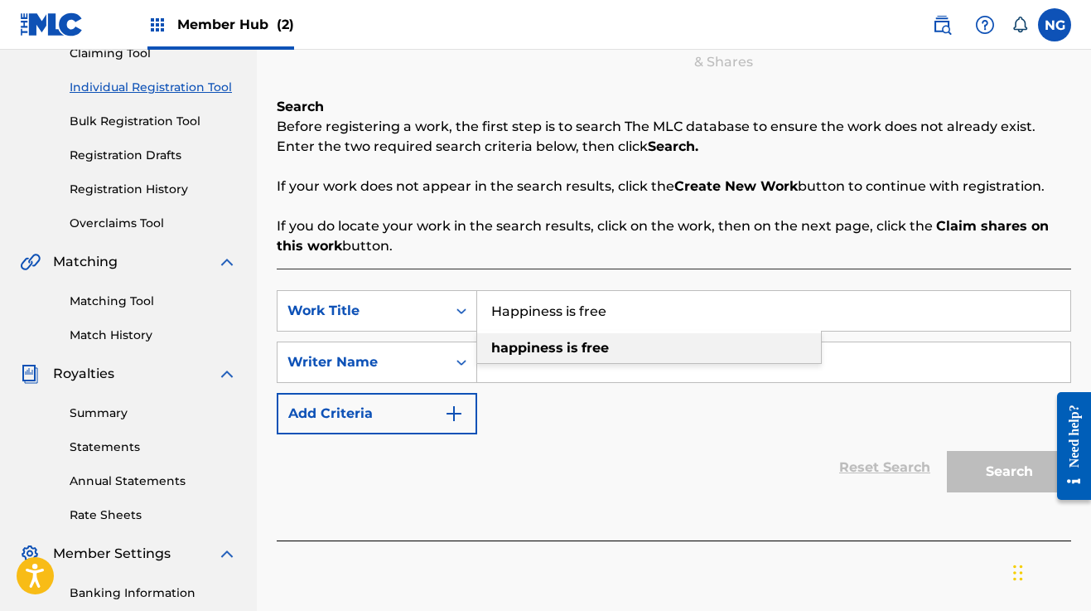
click at [560, 349] on strong "happiness" at bounding box center [527, 348] width 72 height 16
type input "happiness is free"
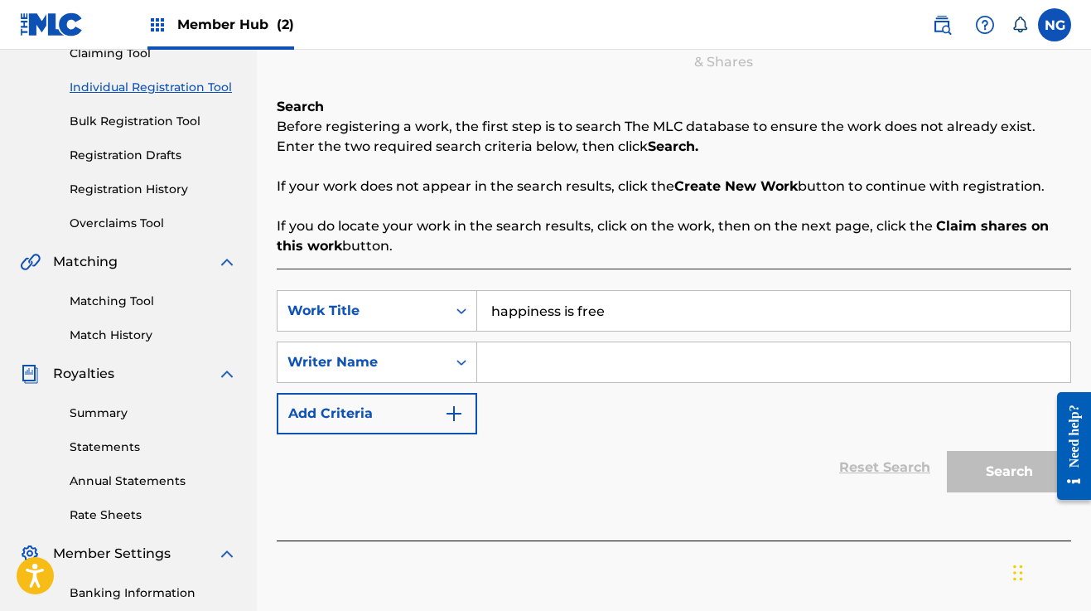
click at [560, 355] on input "Search Form" at bounding box center [773, 362] width 593 height 40
type input "N"
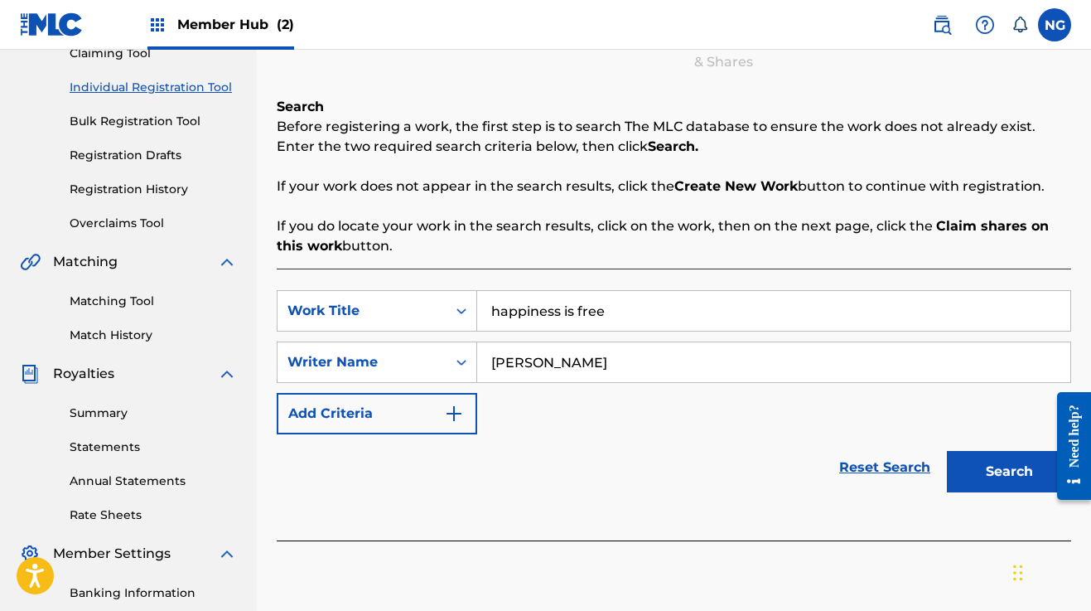
click at [1009, 472] on button "Search" at bounding box center [1009, 471] width 124 height 41
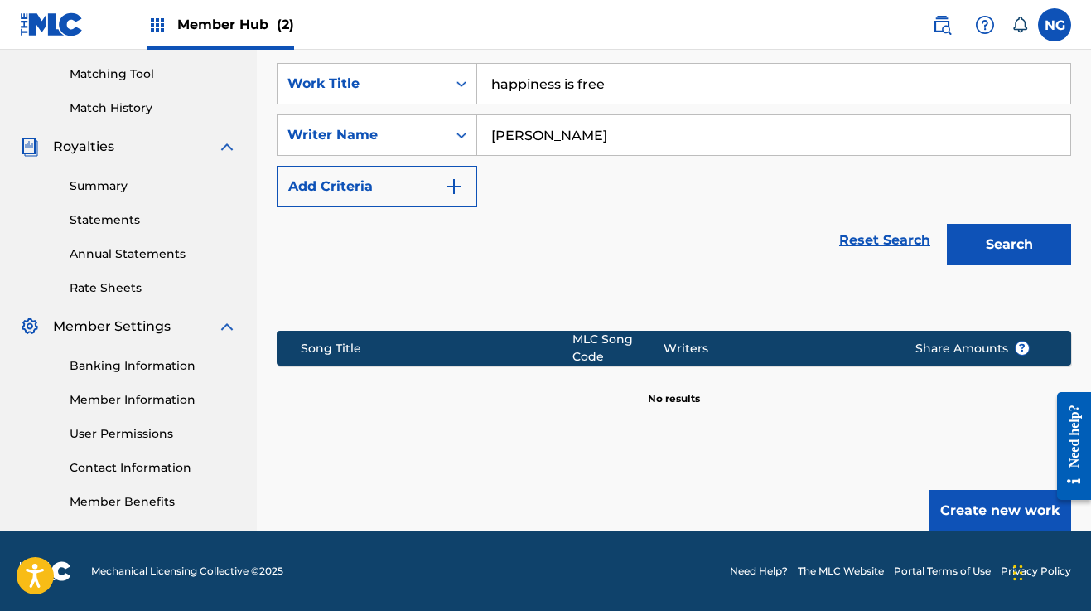
scroll to position [418, 0]
drag, startPoint x: 599, startPoint y: 135, endPoint x: 532, endPoint y: 131, distance: 67.3
click at [532, 131] on input "[PERSON_NAME]" at bounding box center [773, 135] width 593 height 40
type input "R"
type input "RG entertainment"
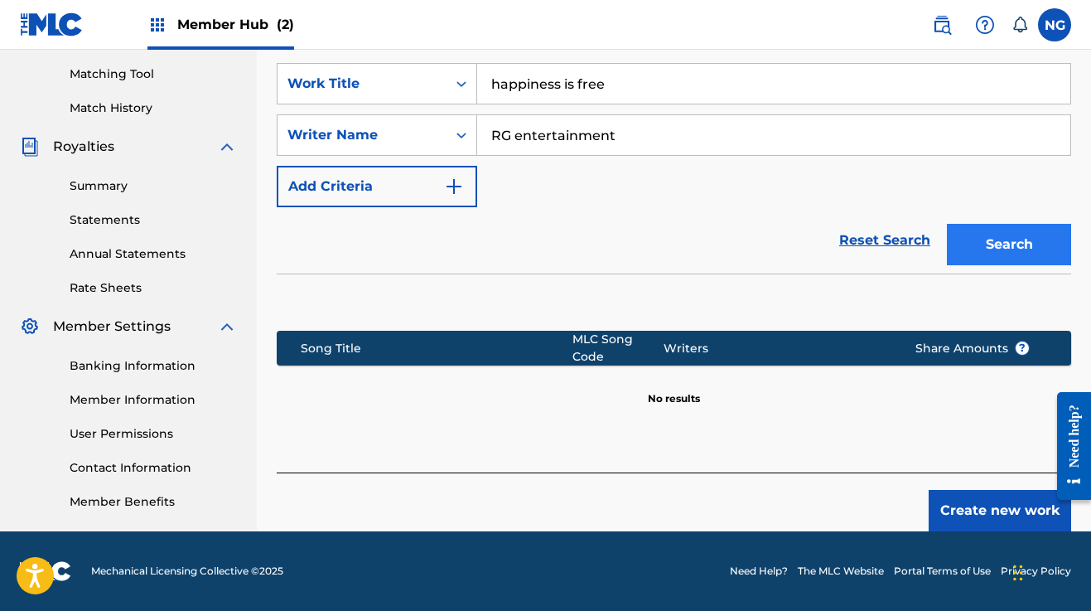
click at [1004, 240] on button "Search" at bounding box center [1009, 244] width 124 height 41
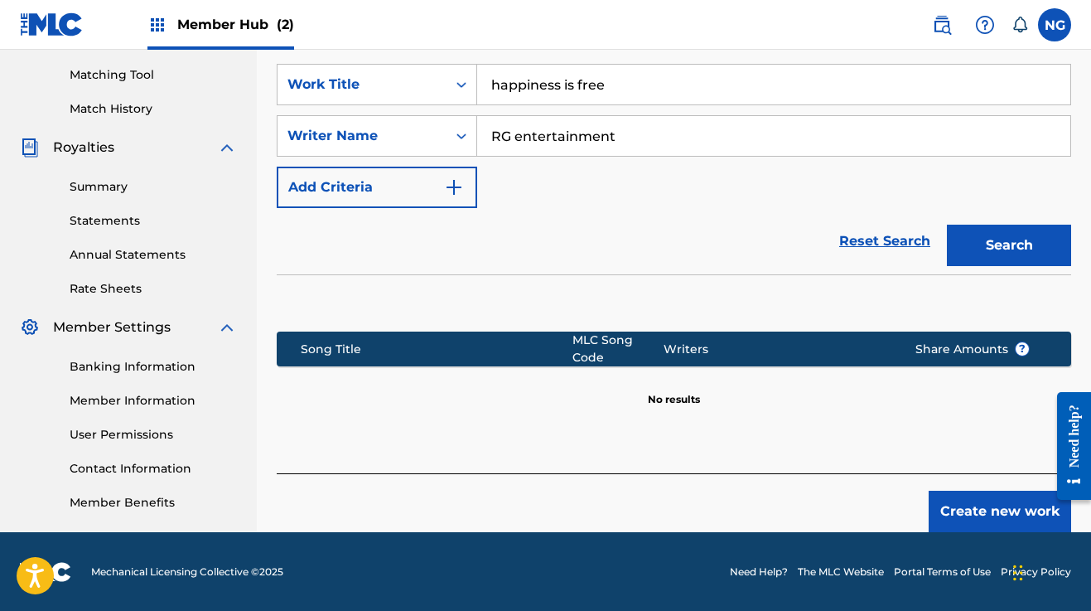
drag, startPoint x: 632, startPoint y: 133, endPoint x: 481, endPoint y: 123, distance: 151.1
click at [481, 123] on input "RG entertainment" at bounding box center [773, 136] width 593 height 40
click at [1009, 245] on button "Search" at bounding box center [1009, 245] width 124 height 41
click at [622, 138] on input "Ngohide [PERSON_NAME]" at bounding box center [773, 136] width 593 height 40
type input "Ngohide"
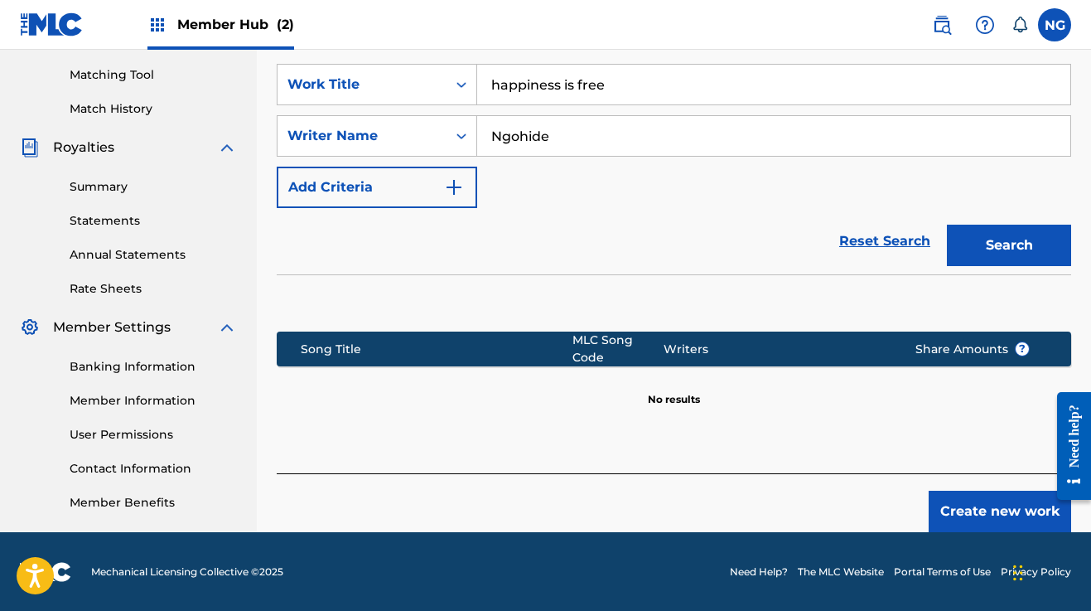
click at [1009, 245] on button "Search" at bounding box center [1009, 245] width 124 height 41
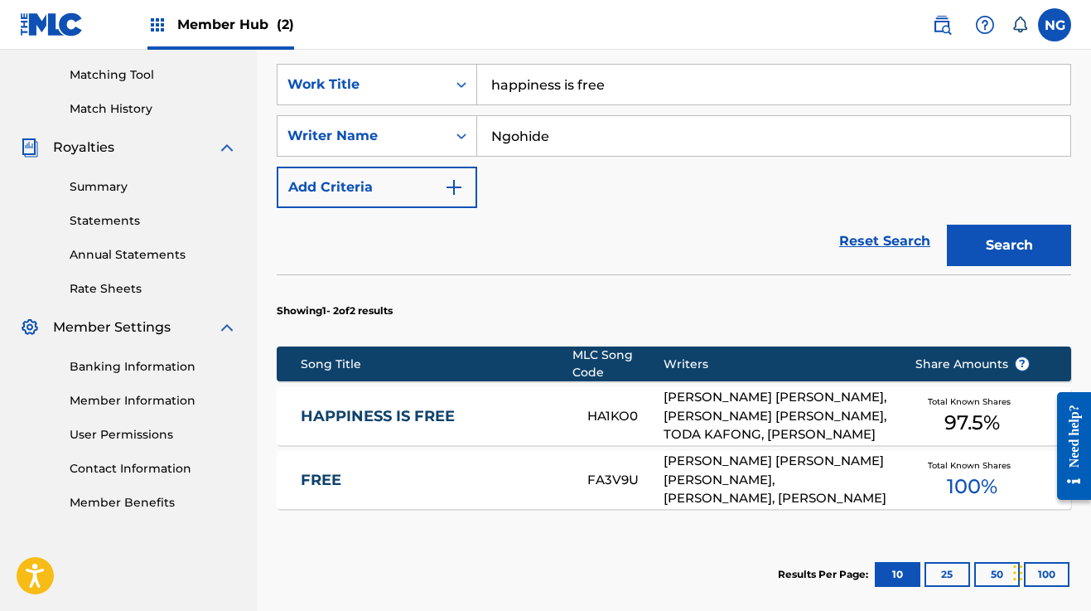
click at [437, 411] on link "HAPPINESS IS FREE" at bounding box center [433, 416] width 265 height 19
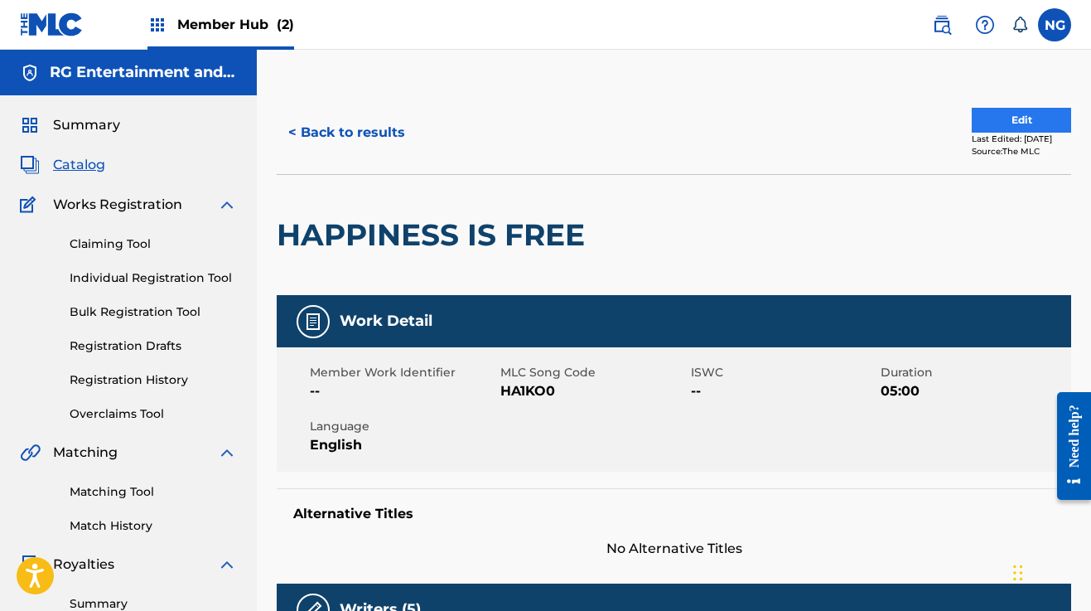
click at [1015, 127] on button "Edit" at bounding box center [1021, 120] width 99 height 25
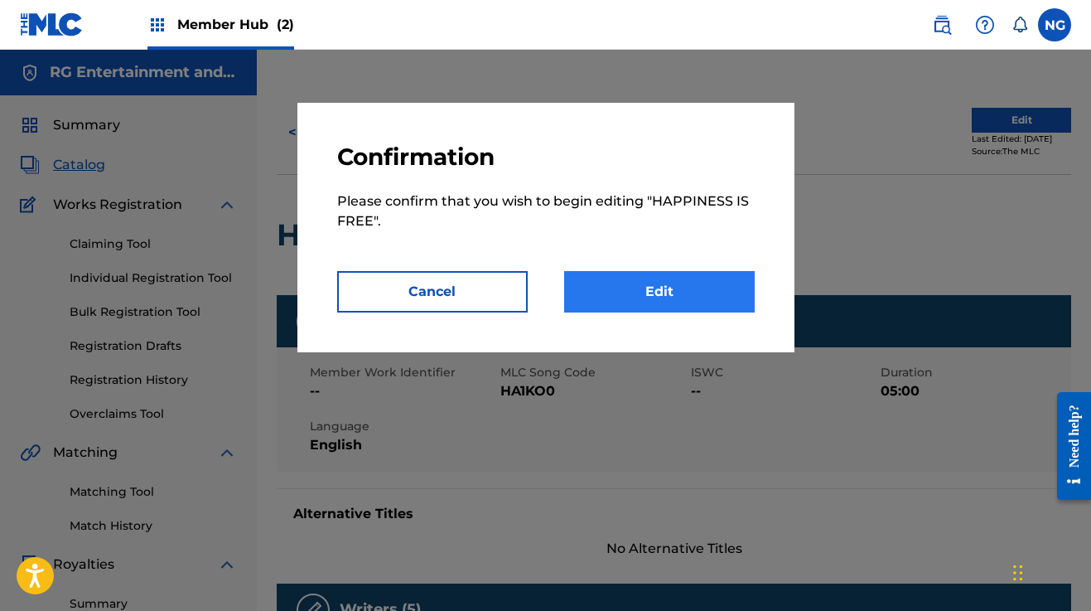
click at [665, 288] on link "Edit" at bounding box center [659, 291] width 191 height 41
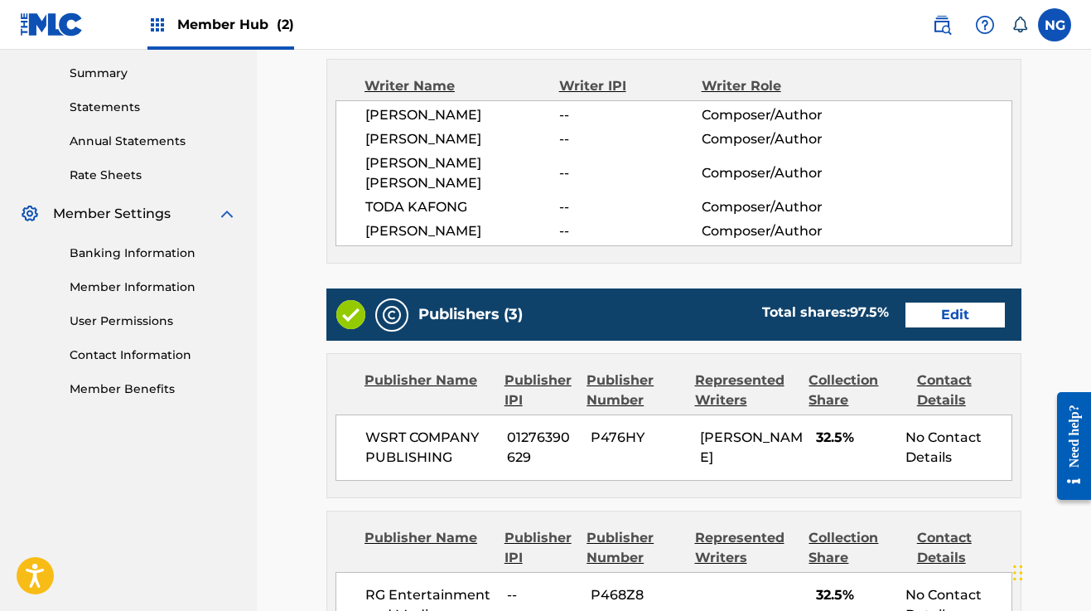
scroll to position [529, 0]
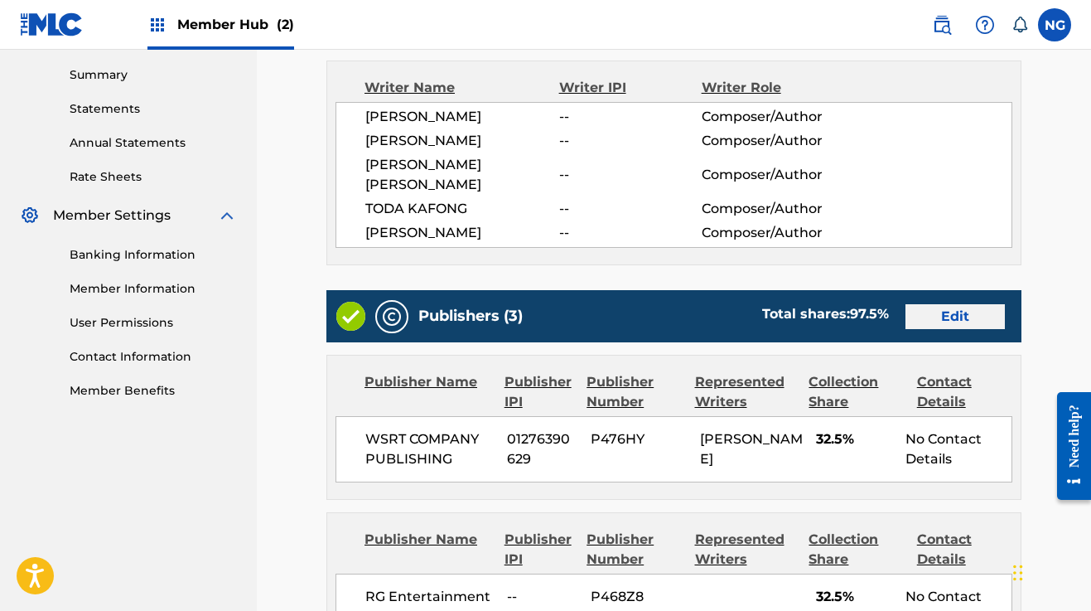
click at [954, 310] on link "Edit" at bounding box center [955, 316] width 99 height 25
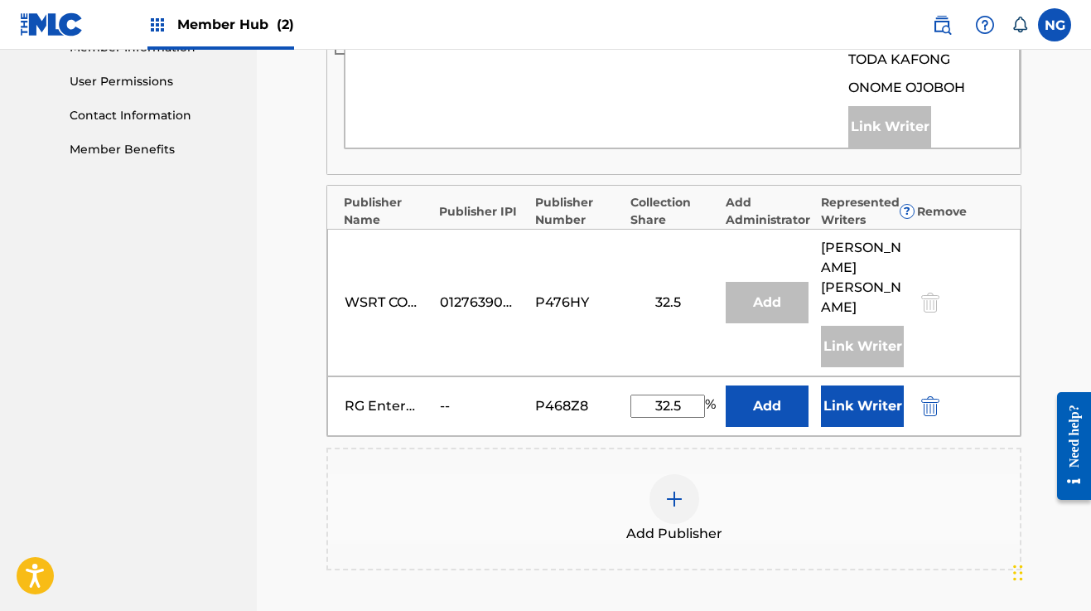
scroll to position [787, 0]
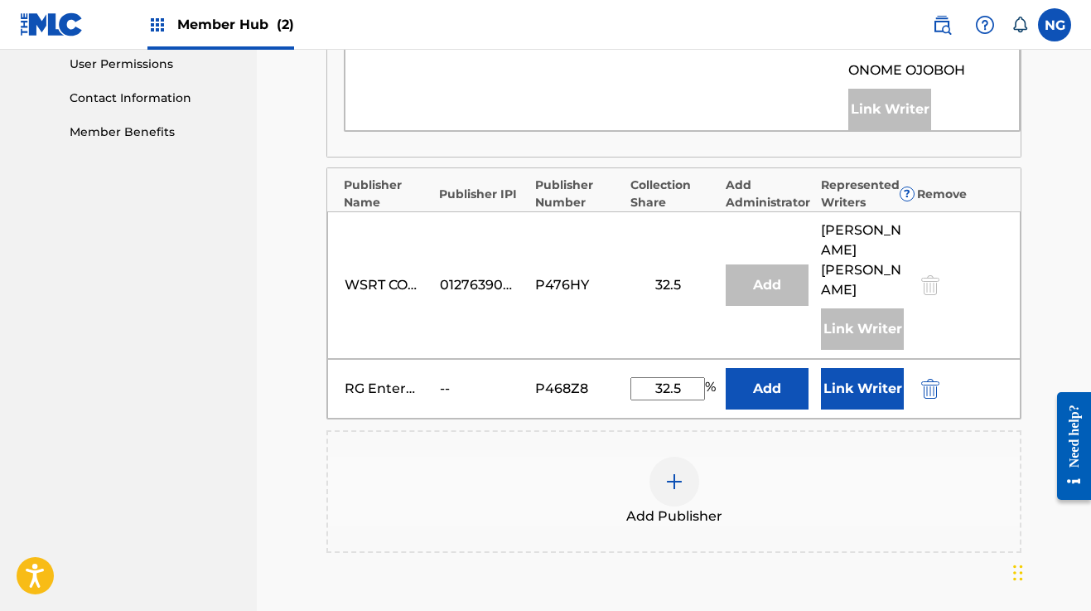
click at [671, 377] on input "32.5" at bounding box center [668, 388] width 75 height 23
type input "3"
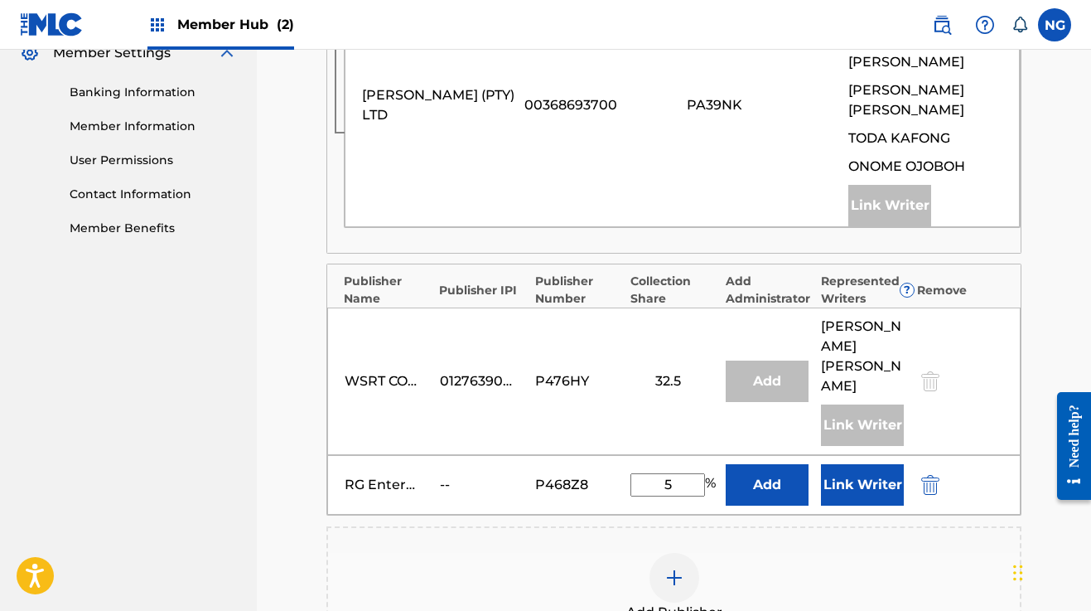
scroll to position [693, 0]
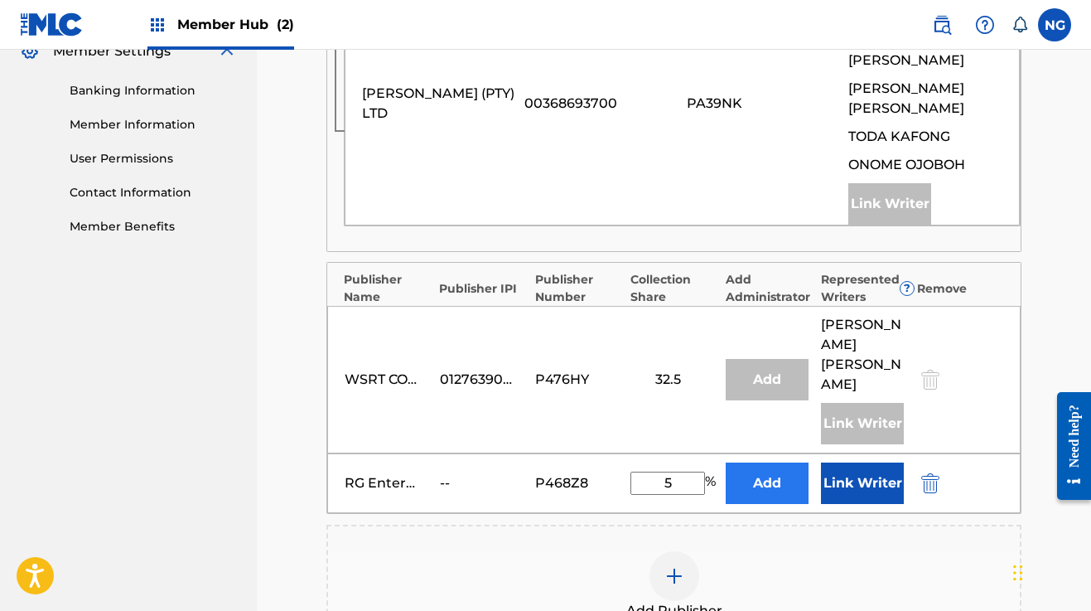
type input "5"
click at [759, 462] on button "Add" at bounding box center [767, 482] width 83 height 41
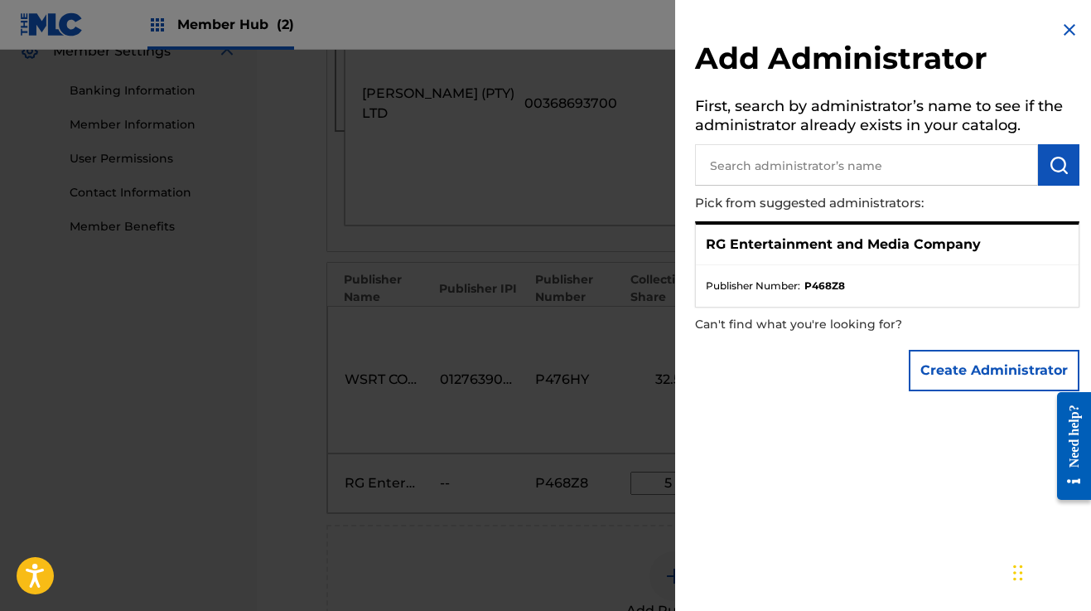
click at [811, 170] on input "text" at bounding box center [866, 164] width 343 height 41
type input "deodyne"
click at [1049, 167] on img "submit" at bounding box center [1059, 165] width 20 height 20
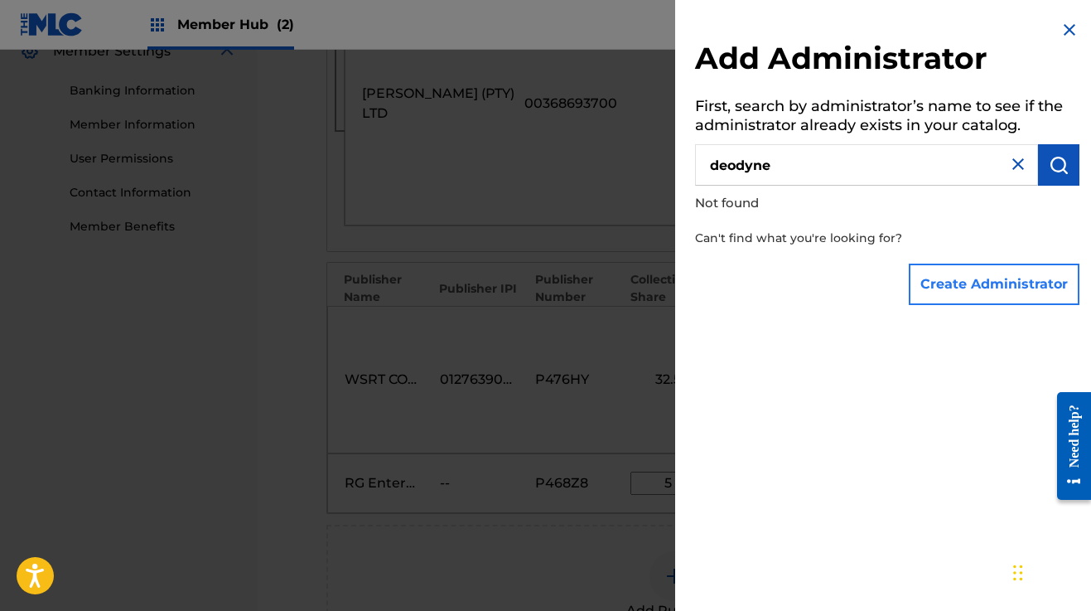
click at [965, 279] on button "Create Administrator" at bounding box center [994, 284] width 171 height 41
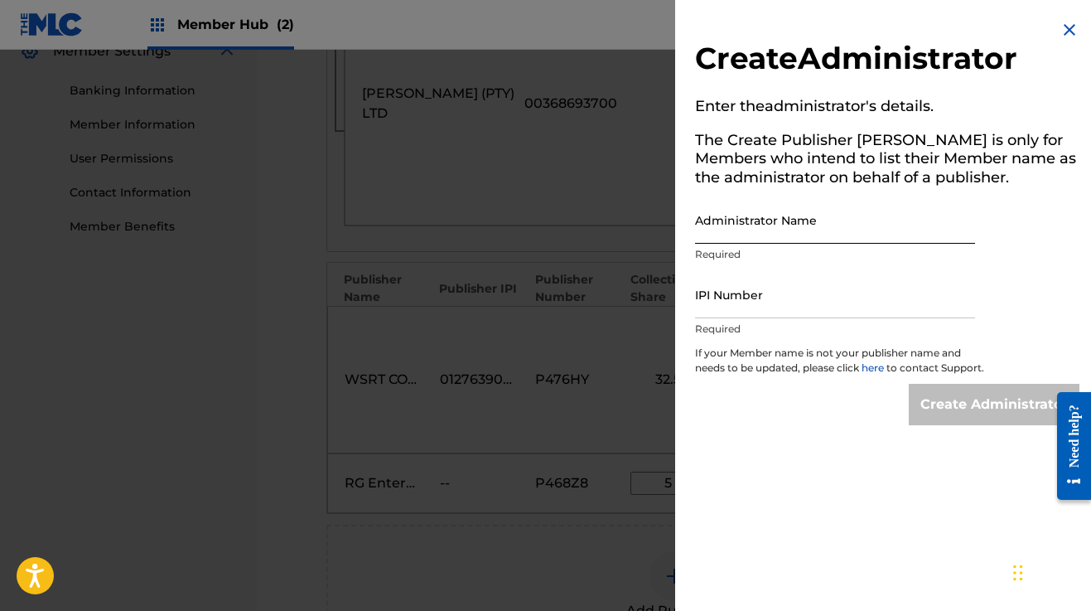
click at [740, 218] on input "Administrator Name" at bounding box center [835, 219] width 280 height 47
click at [1062, 24] on img at bounding box center [1070, 30] width 20 height 20
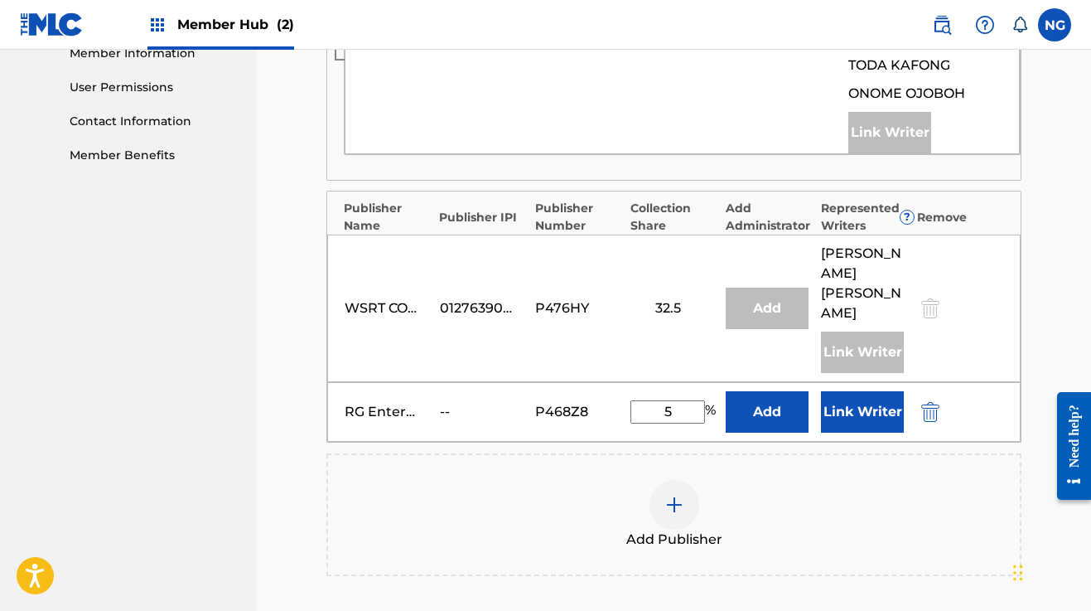
scroll to position [748, 0]
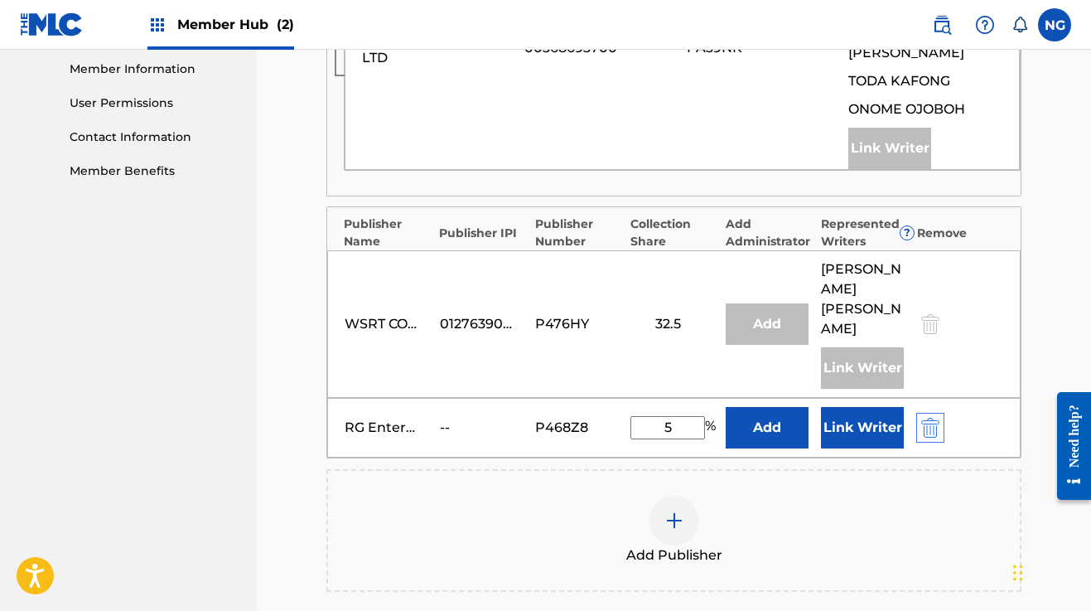
click at [929, 418] on img "submit" at bounding box center [931, 428] width 18 height 20
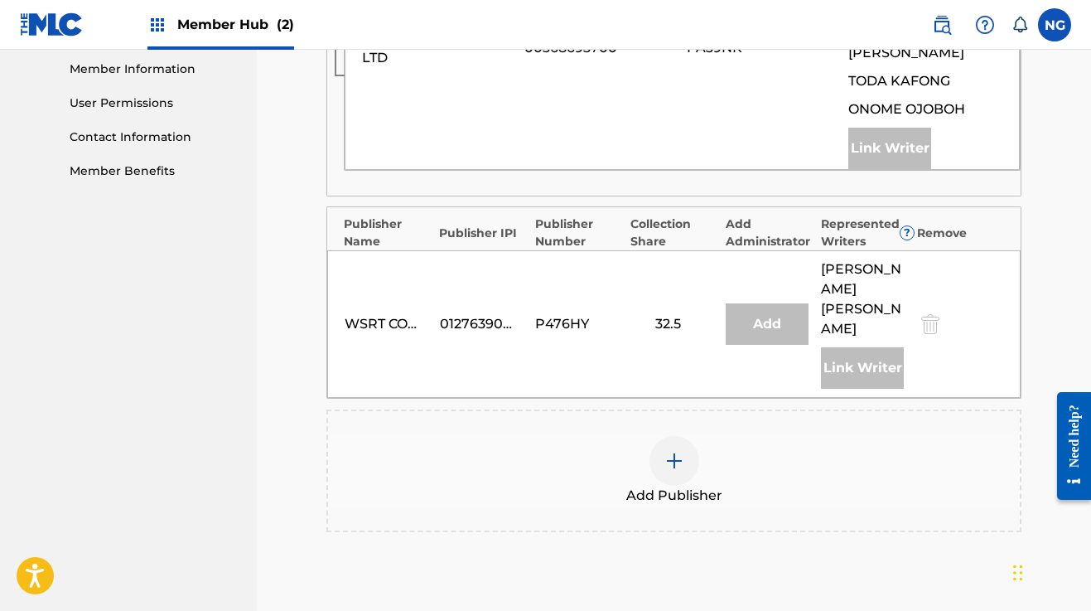
click at [682, 451] on img at bounding box center [675, 461] width 20 height 20
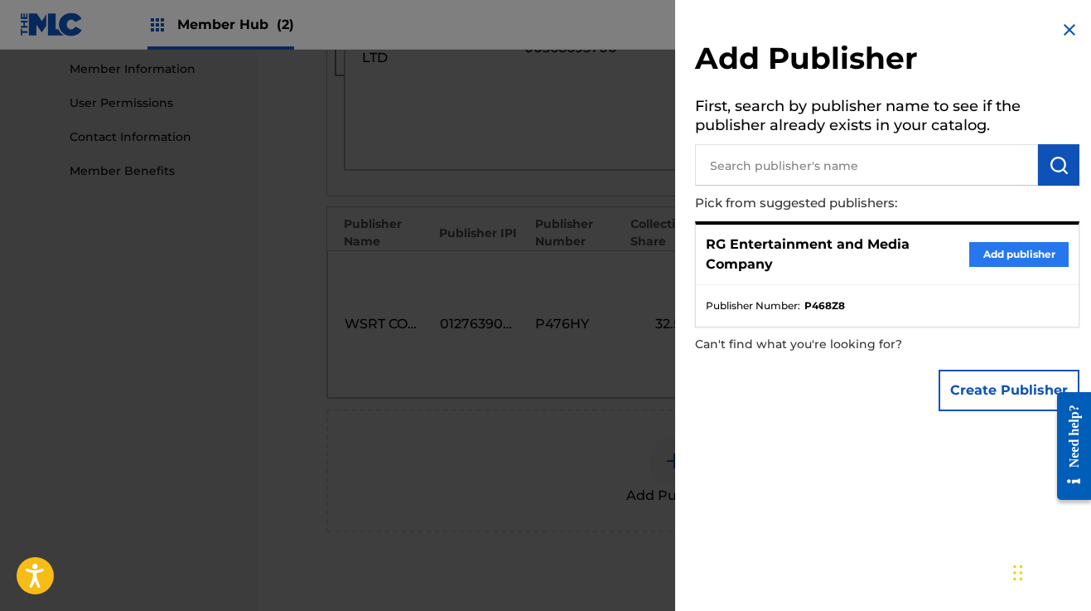
click at [992, 251] on button "Add publisher" at bounding box center [1019, 254] width 99 height 25
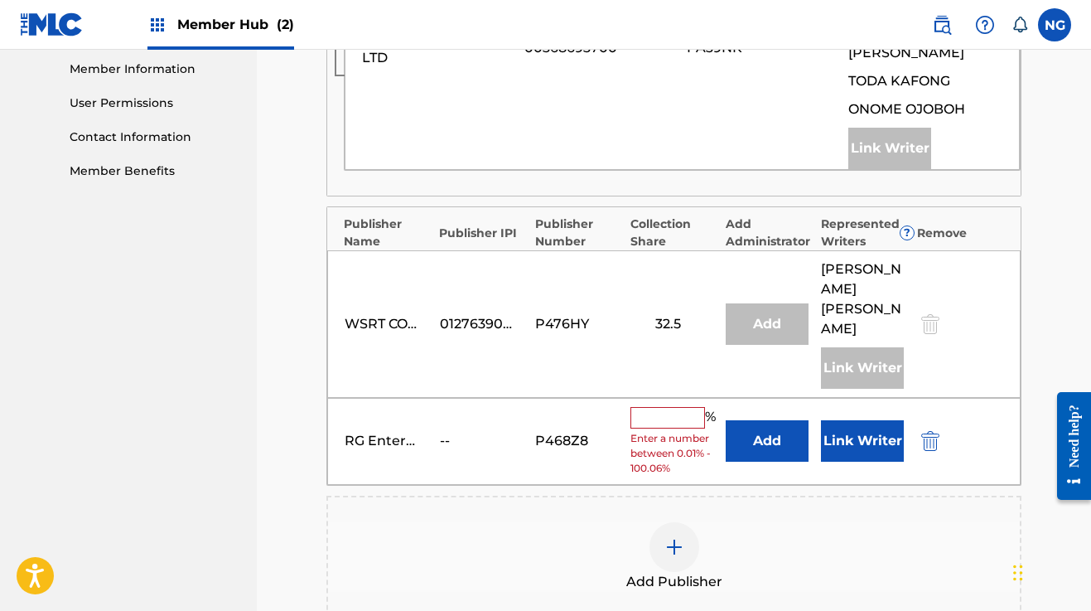
click at [675, 407] on input "text" at bounding box center [668, 418] width 75 height 22
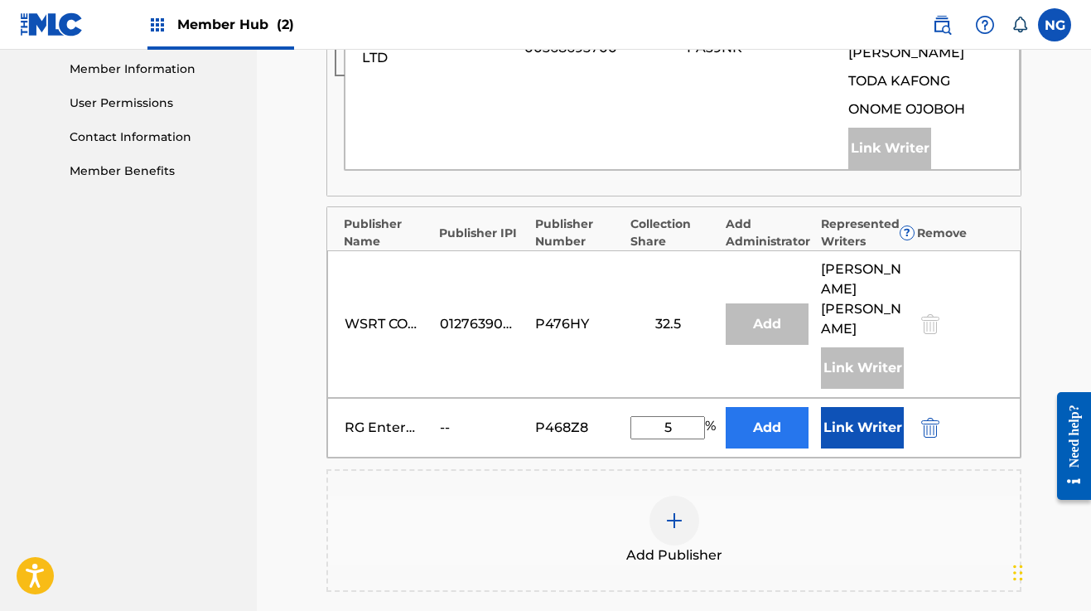
type input "5"
click at [758, 409] on button "Add" at bounding box center [767, 427] width 83 height 41
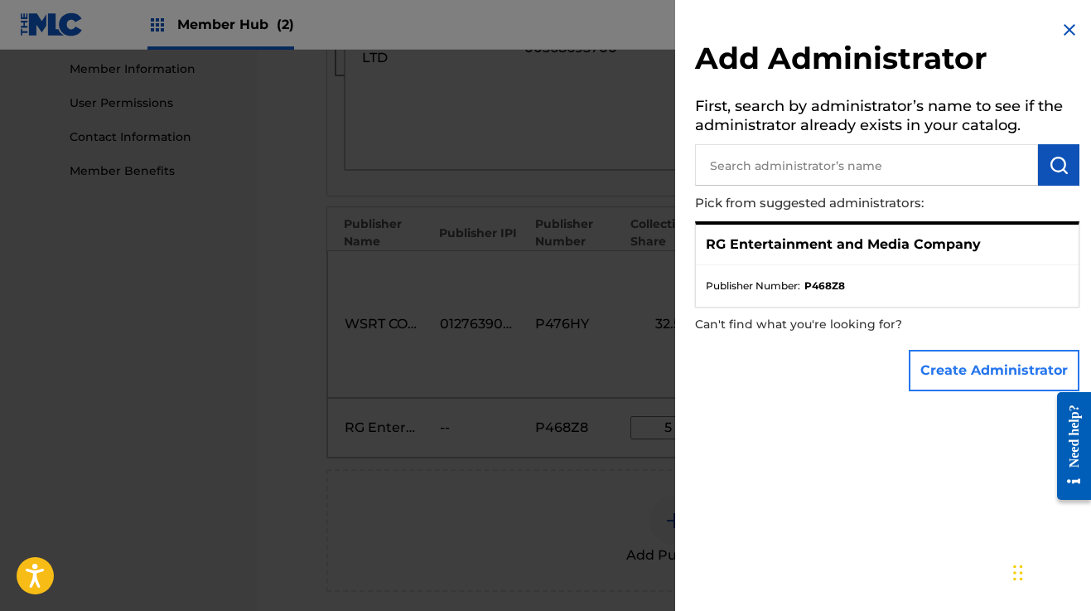
click at [937, 370] on button "Create Administrator" at bounding box center [994, 370] width 171 height 41
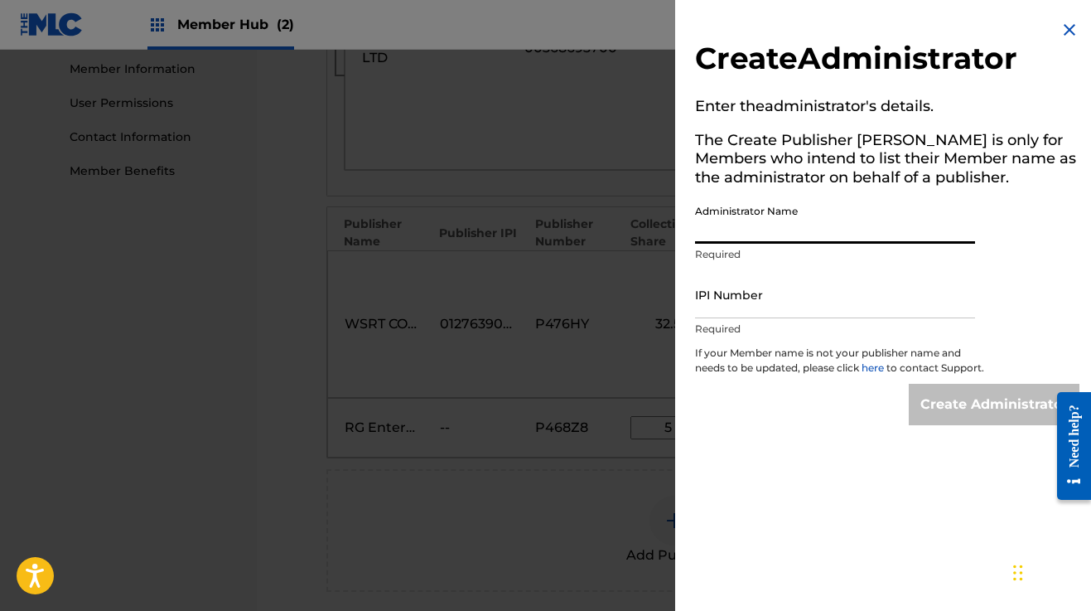
click at [732, 226] on input "Administrator Name" at bounding box center [835, 219] width 280 height 47
type input "Deodyne"
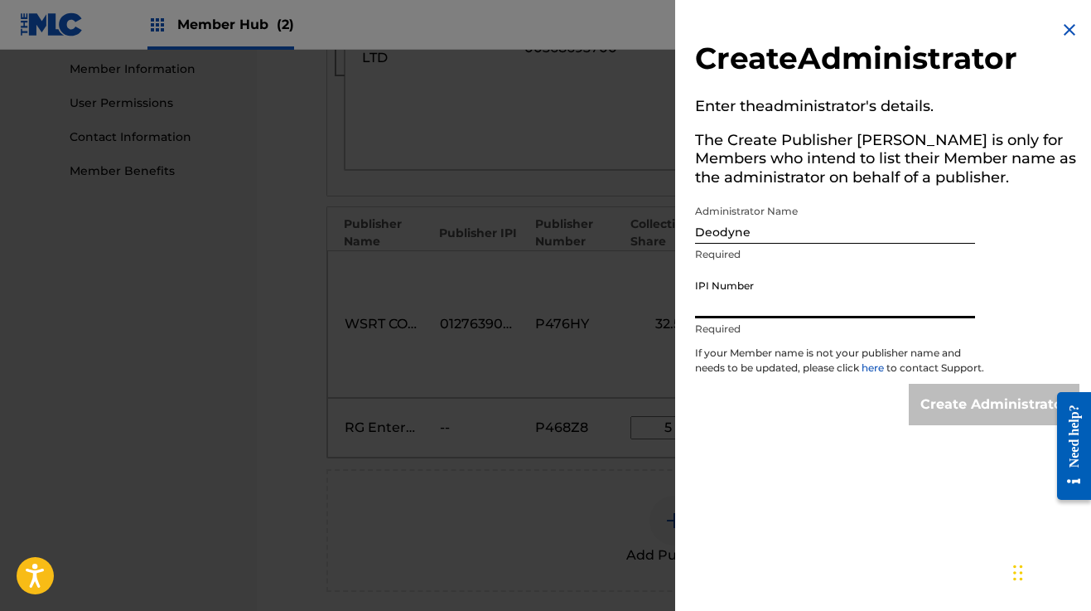
click at [723, 307] on input "IPI Number" at bounding box center [835, 294] width 280 height 47
click at [747, 305] on input "IPI Number" at bounding box center [835, 294] width 280 height 47
paste input "1290845631"
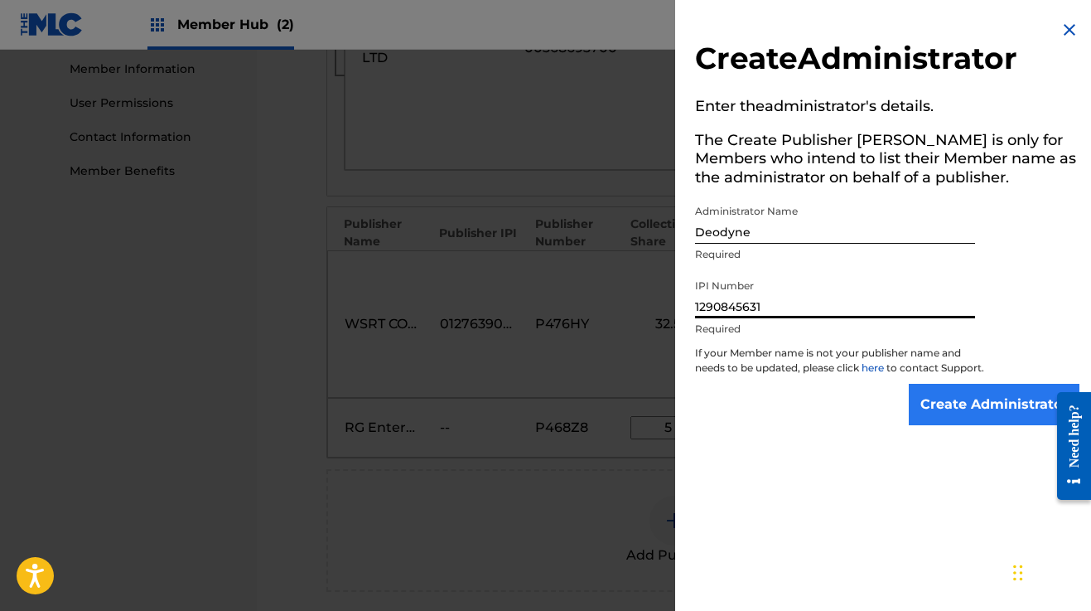
type input "1290845631"
click at [975, 409] on input "Create Administrator" at bounding box center [994, 404] width 171 height 41
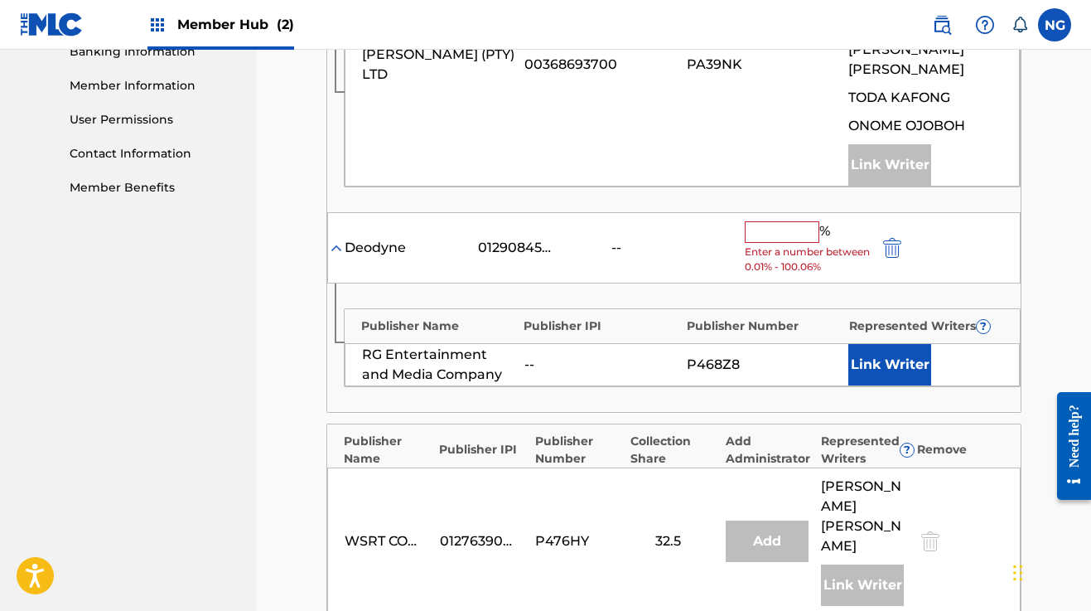
scroll to position [728, 0]
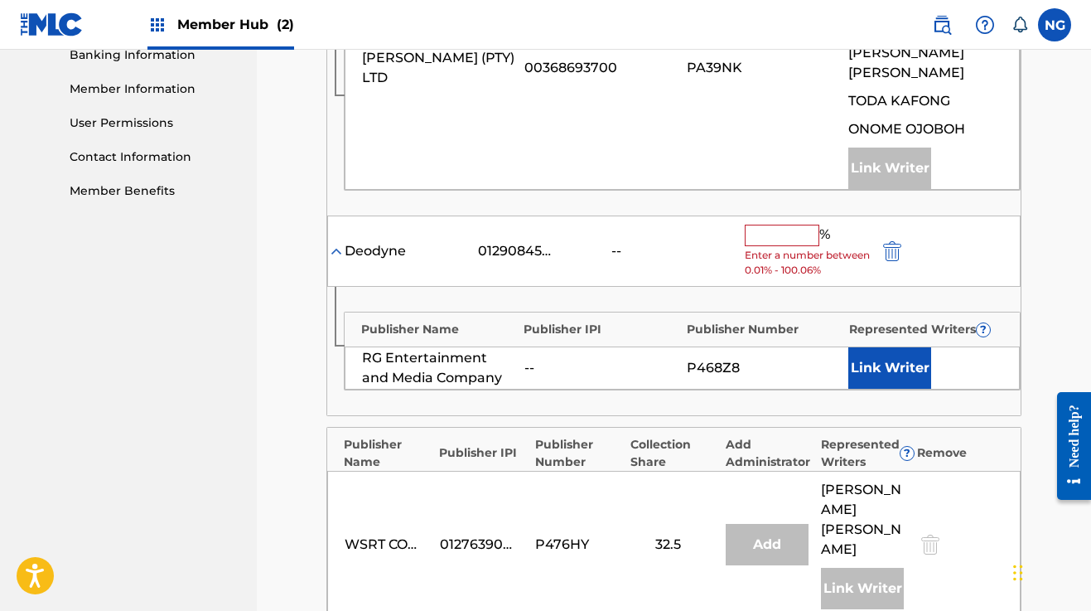
click at [758, 230] on input "text" at bounding box center [782, 236] width 75 height 22
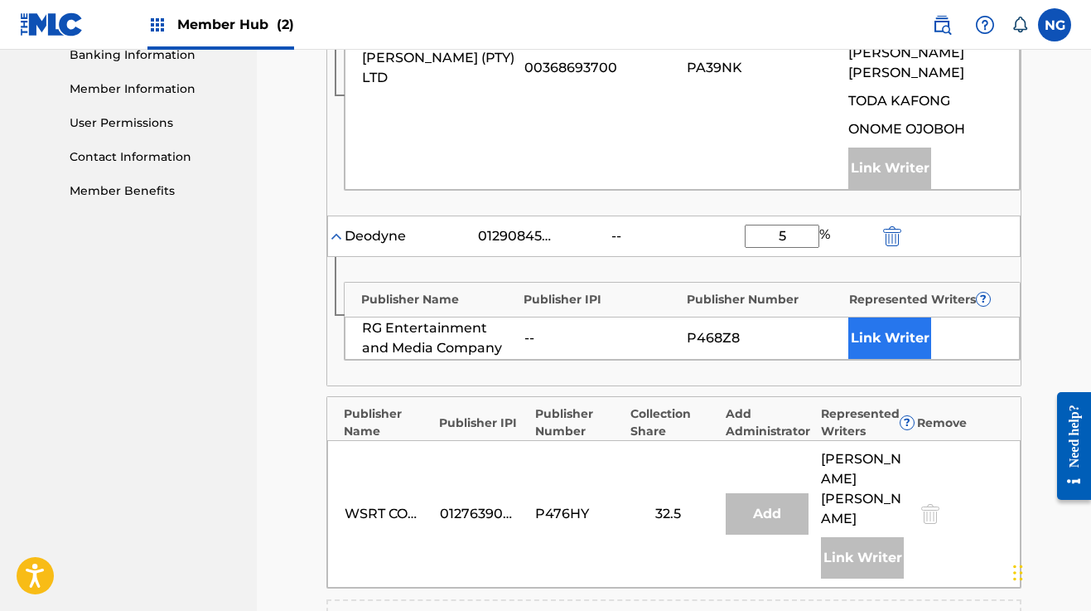
type input "5"
click at [863, 336] on button "Link Writer" at bounding box center [890, 337] width 83 height 41
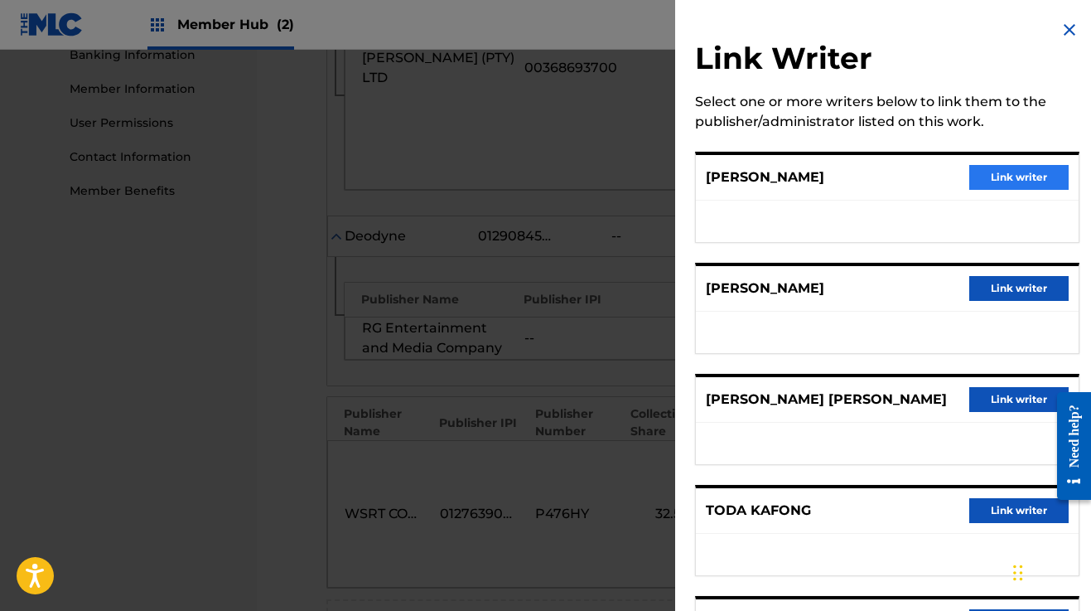
click at [1004, 172] on button "Link writer" at bounding box center [1019, 177] width 99 height 25
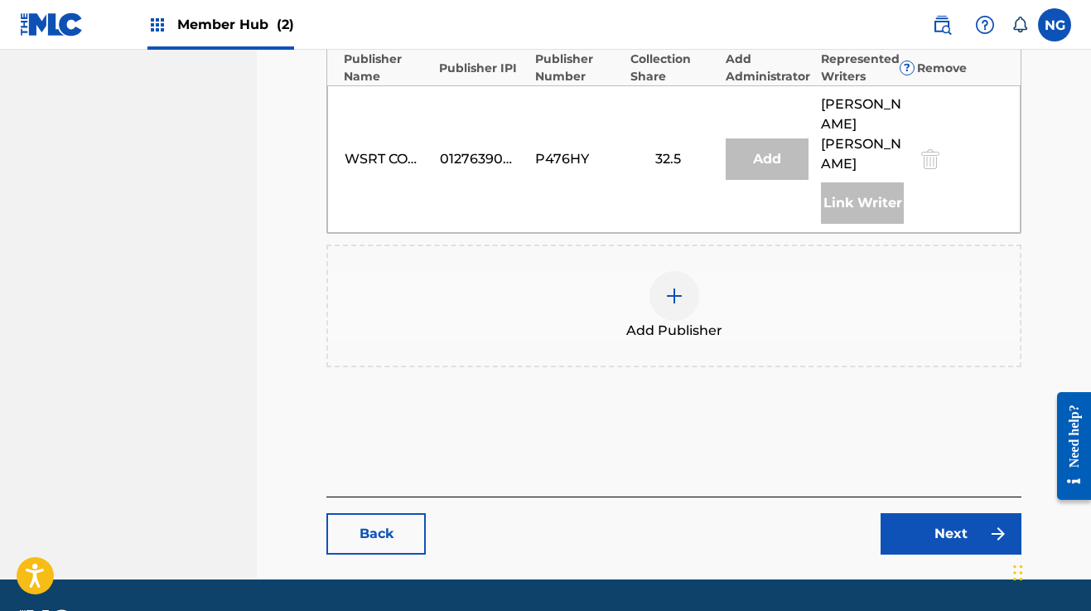
scroll to position [1133, 0]
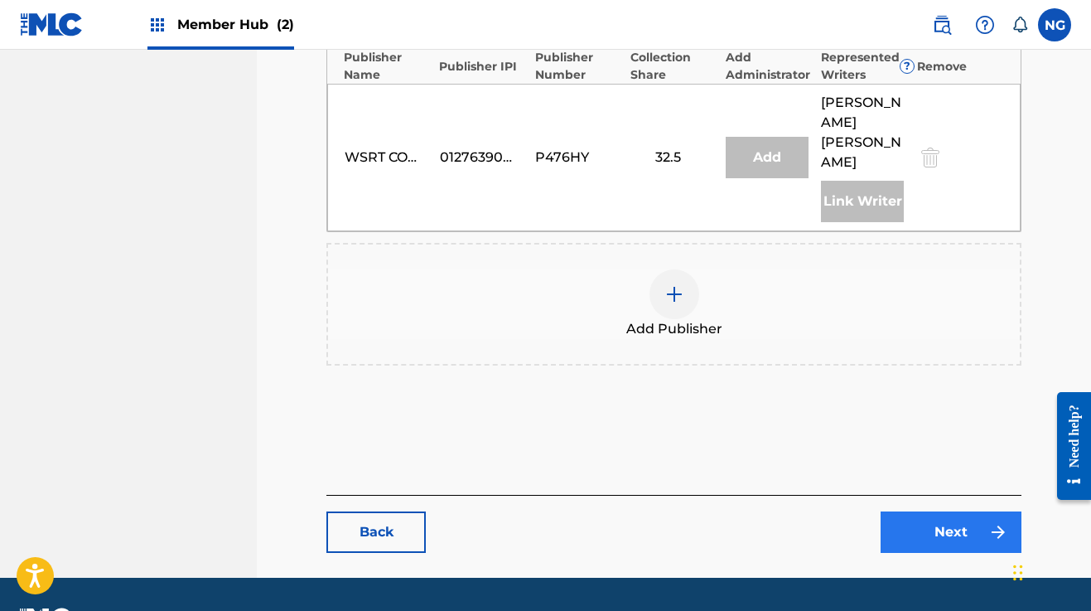
click at [914, 511] on link "Next" at bounding box center [951, 531] width 141 height 41
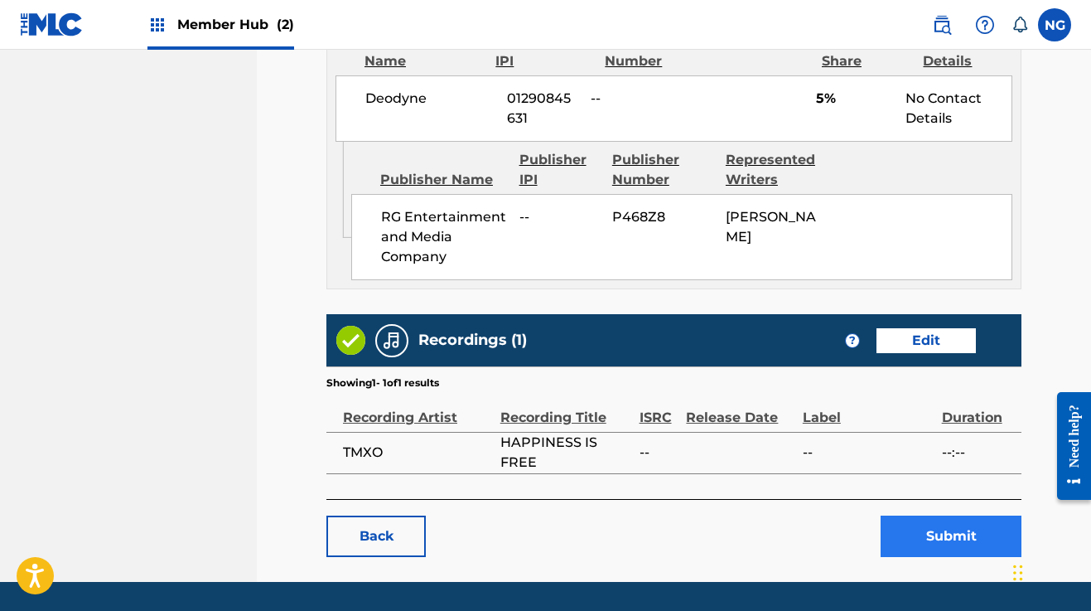
scroll to position [1693, 0]
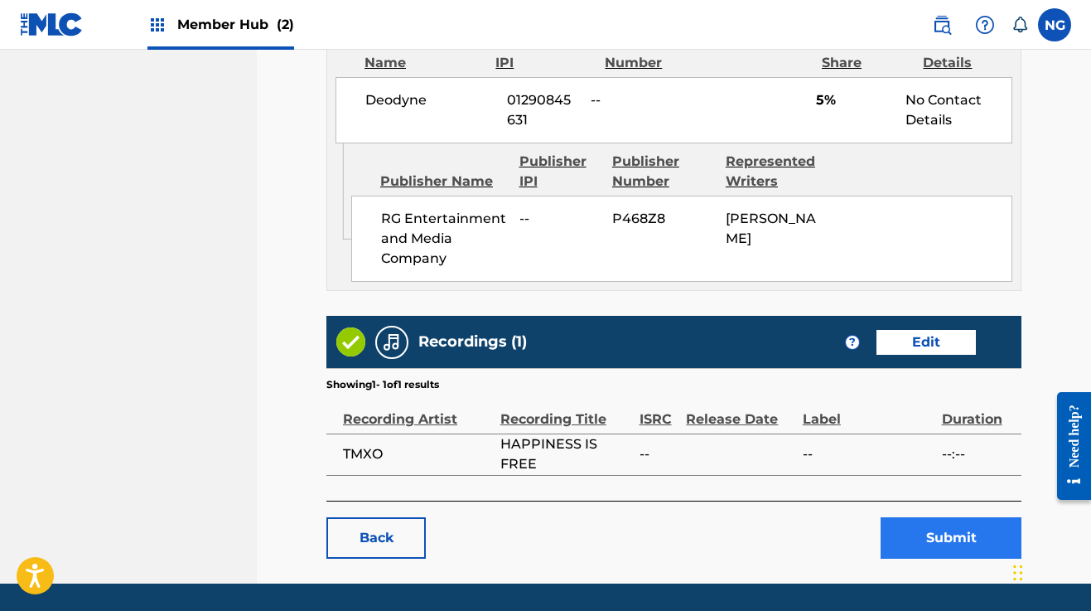
click at [952, 517] on button "Submit" at bounding box center [951, 537] width 141 height 41
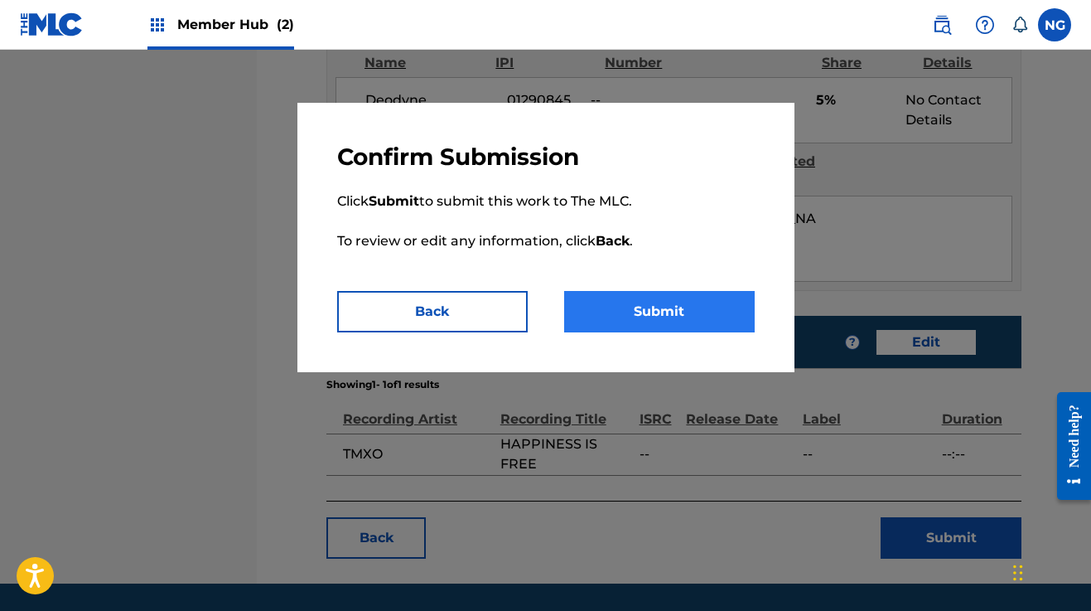
click at [680, 321] on button "Submit" at bounding box center [659, 311] width 191 height 41
